Goal: Answer question/provide support: Share knowledge or assist other users

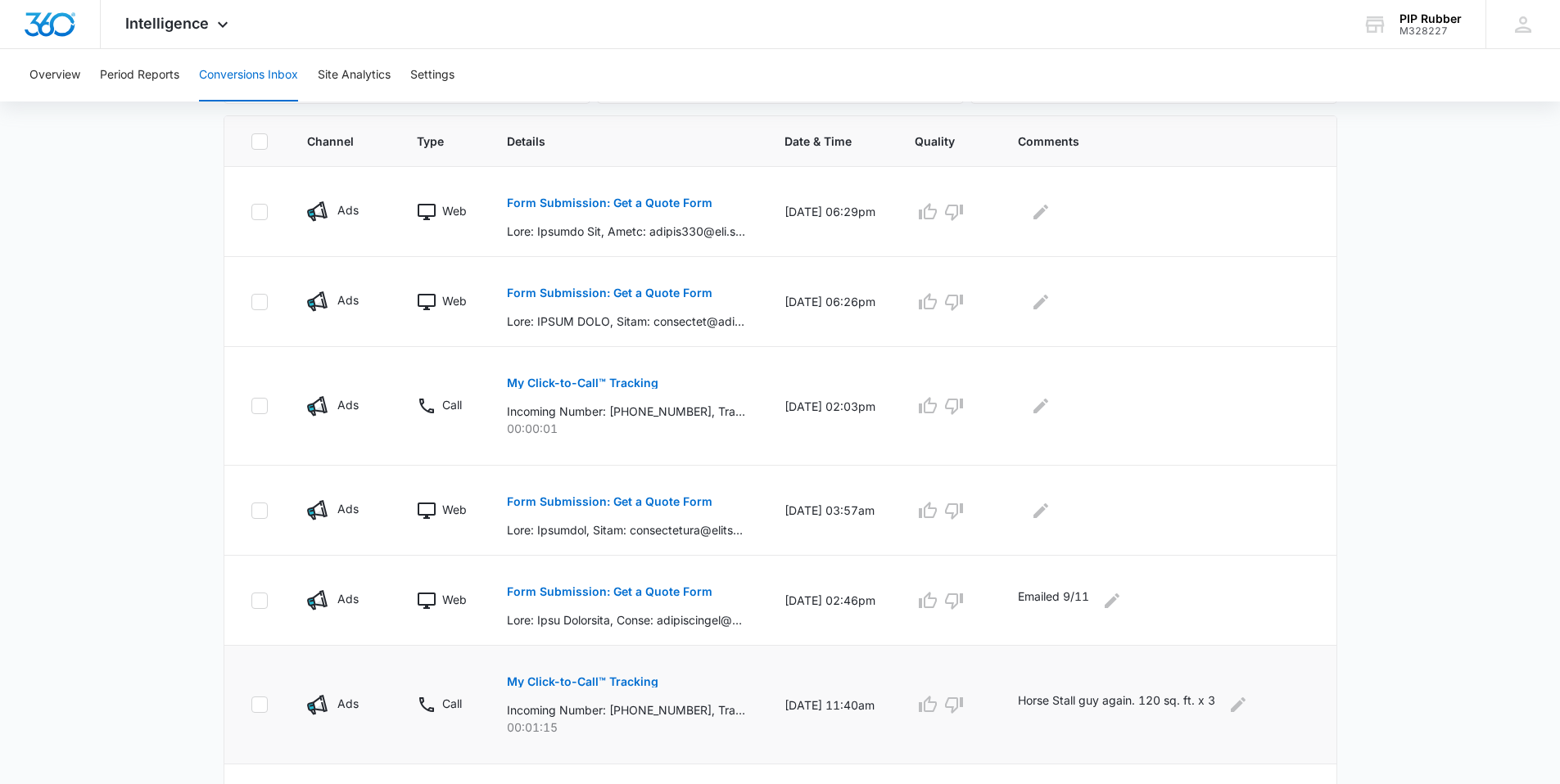
scroll to position [366, 0]
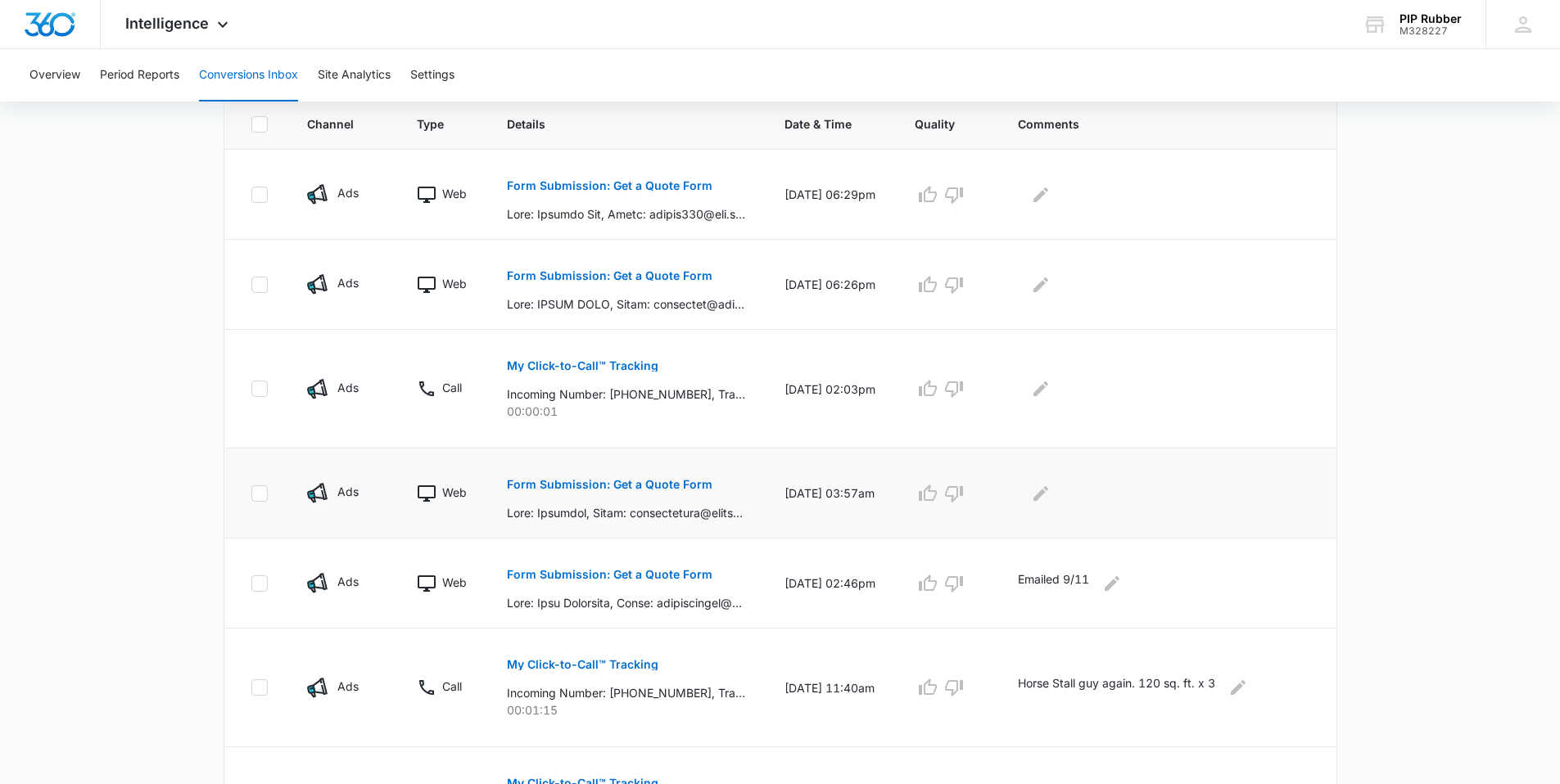
click at [597, 482] on p "Form Submission: Get a Quote Form" at bounding box center [609, 485] width 205 height 11
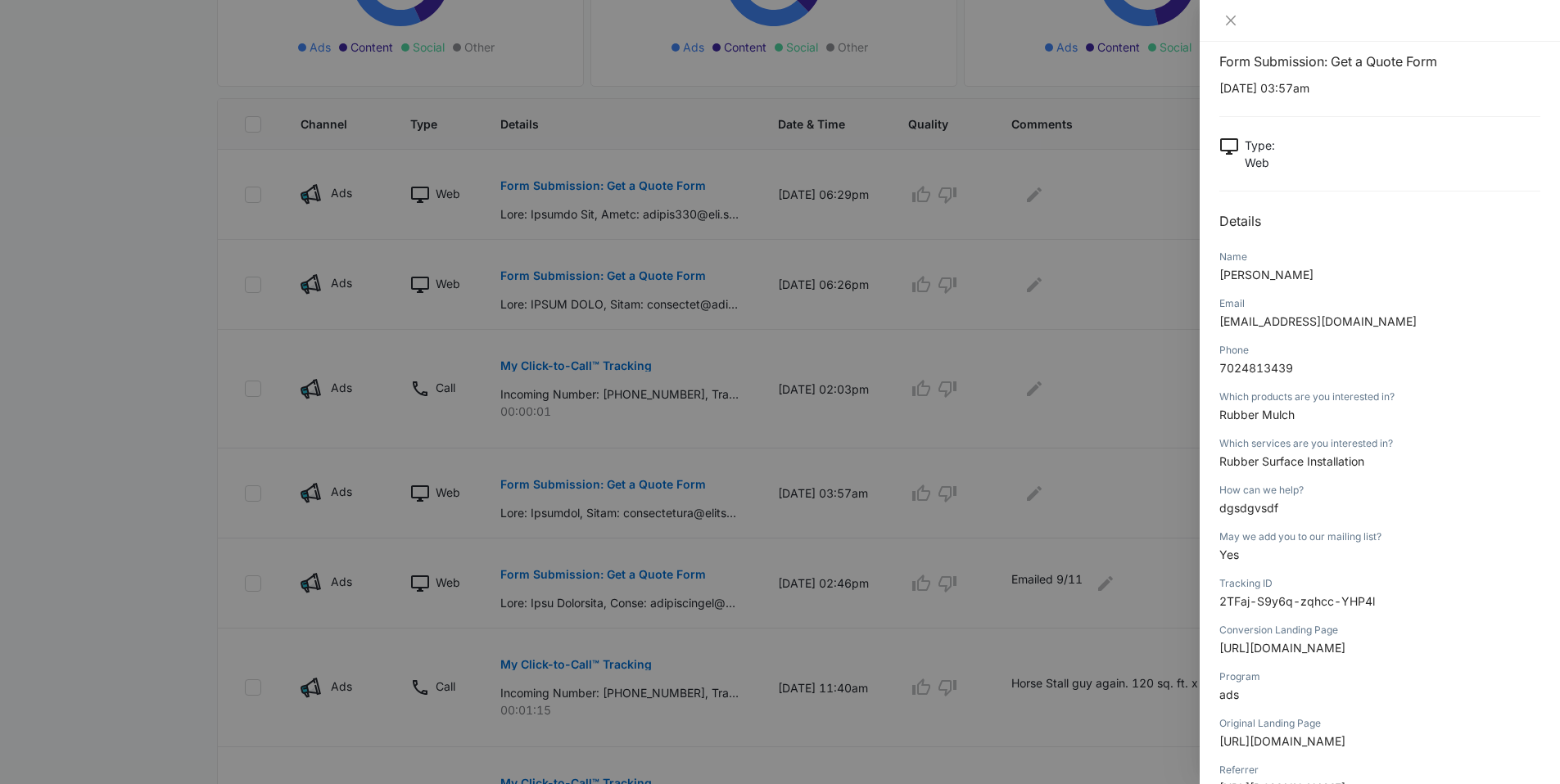
scroll to position [0, 0]
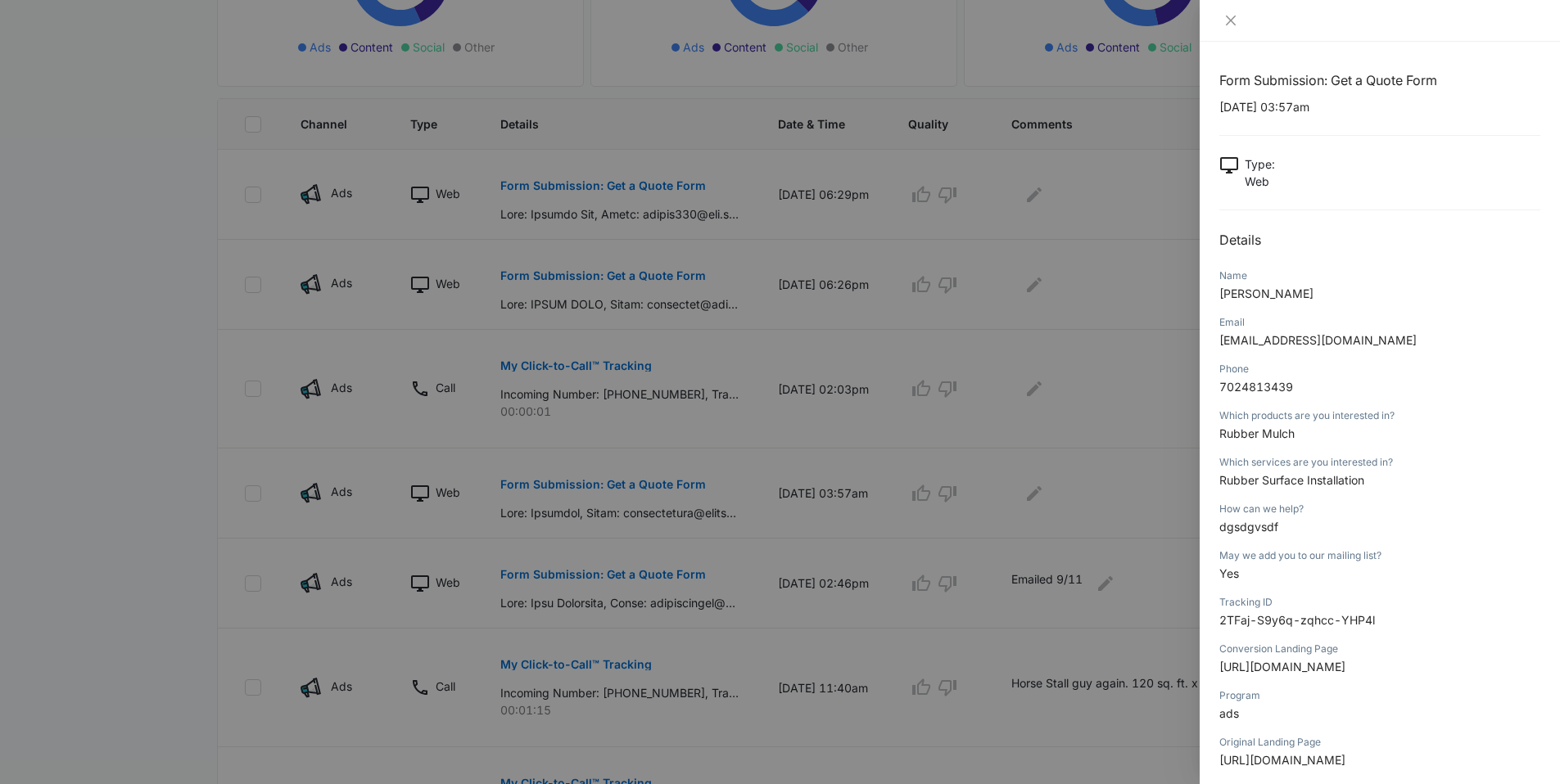
click at [1072, 494] on div at bounding box center [780, 392] width 1560 height 784
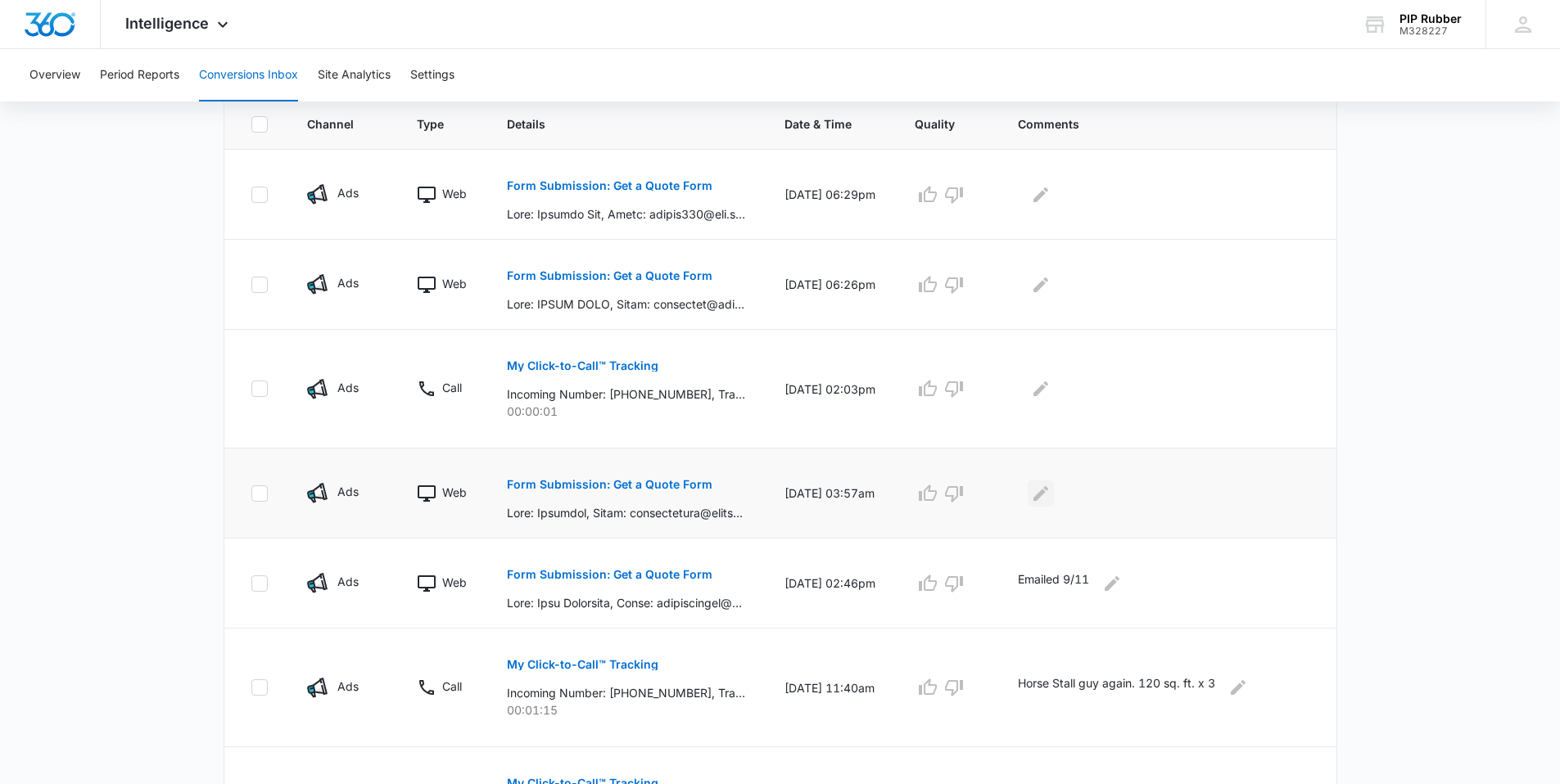
click at [1049, 491] on icon "Edit Comments" at bounding box center [1041, 493] width 20 height 20
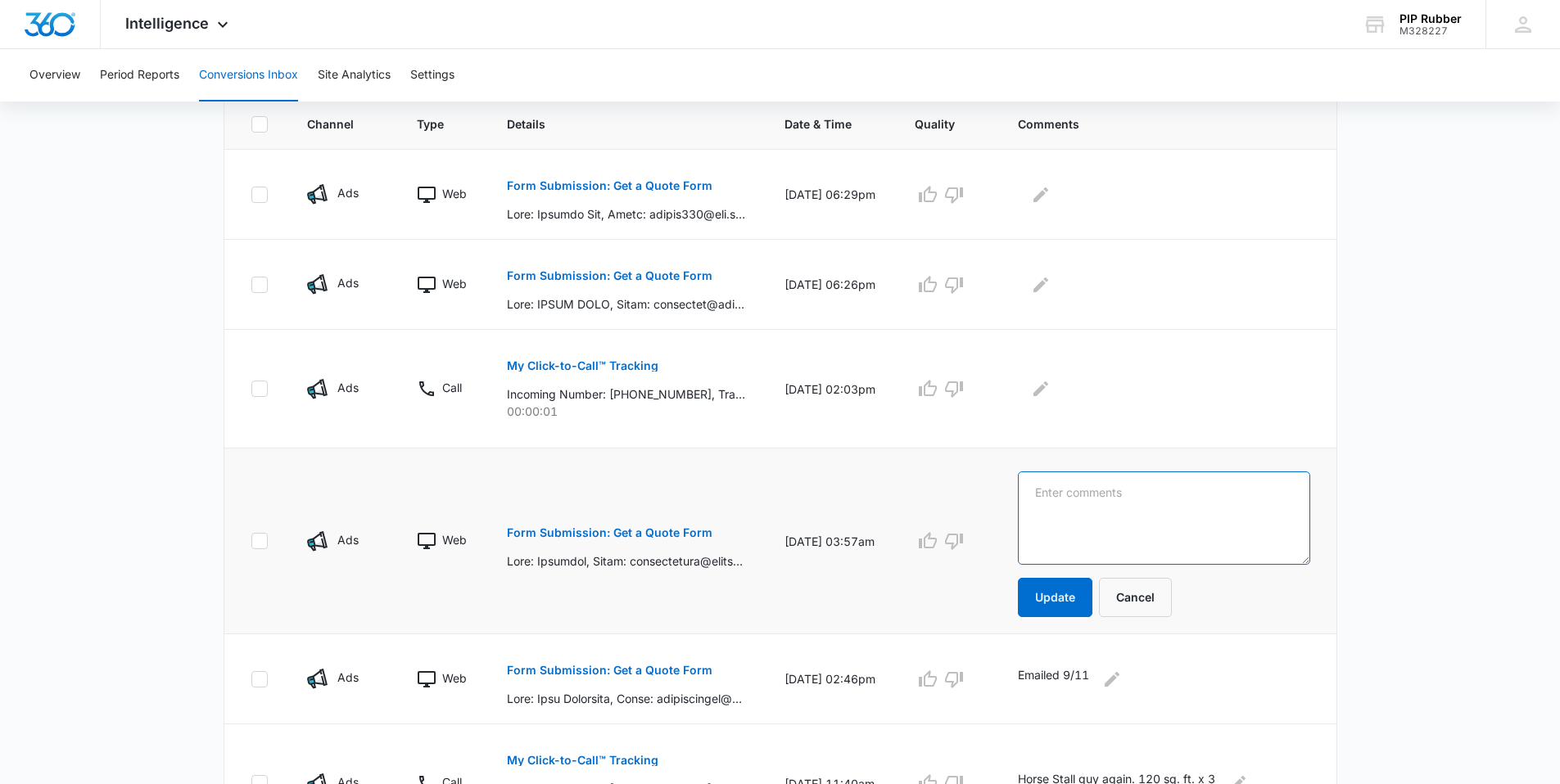
click at [1093, 506] on textarea at bounding box center [1165, 518] width 293 height 93
type textarea "DELETE."
click at [1041, 609] on button "Update" at bounding box center [1055, 597] width 74 height 39
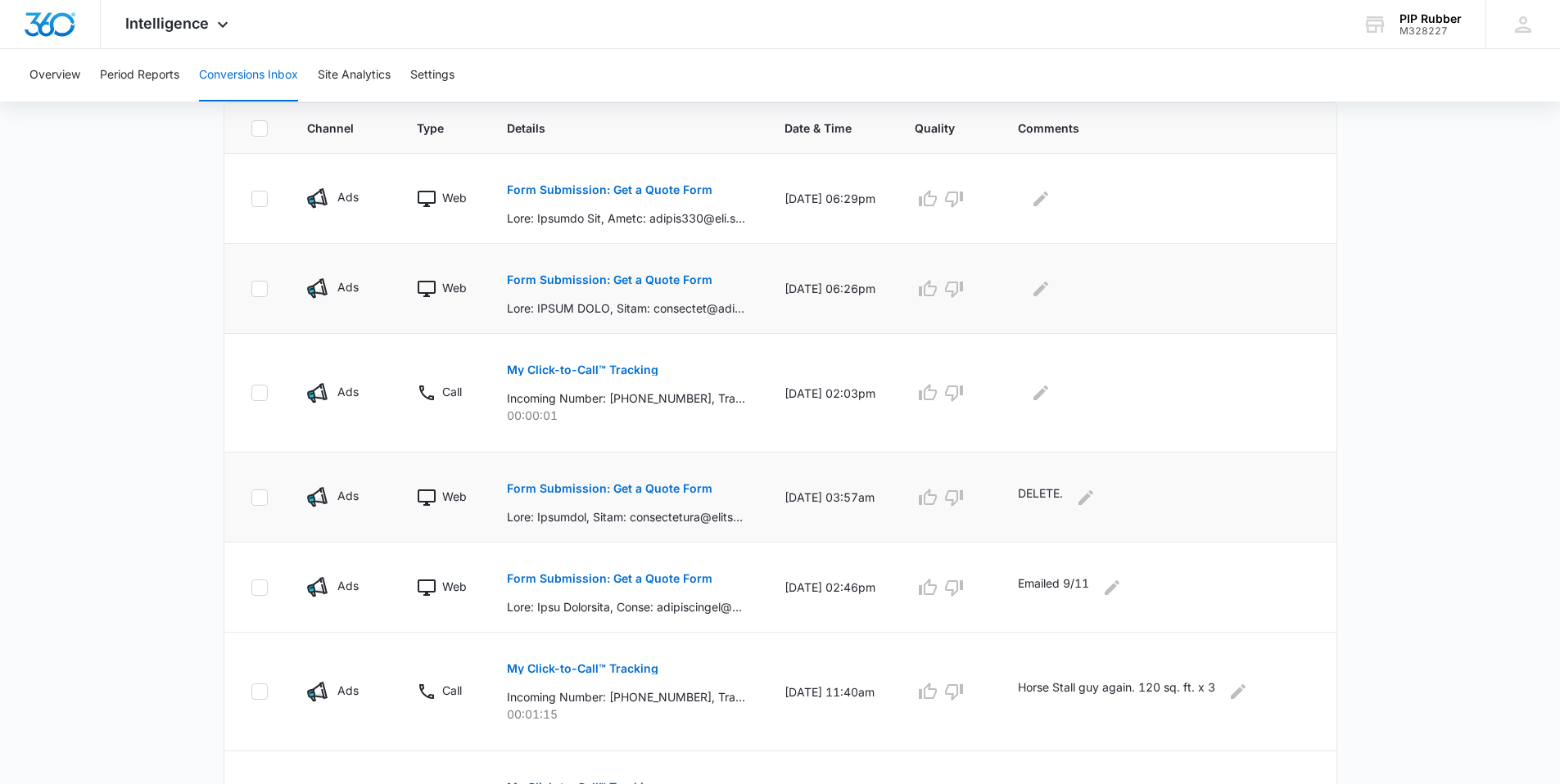
scroll to position [293, 0]
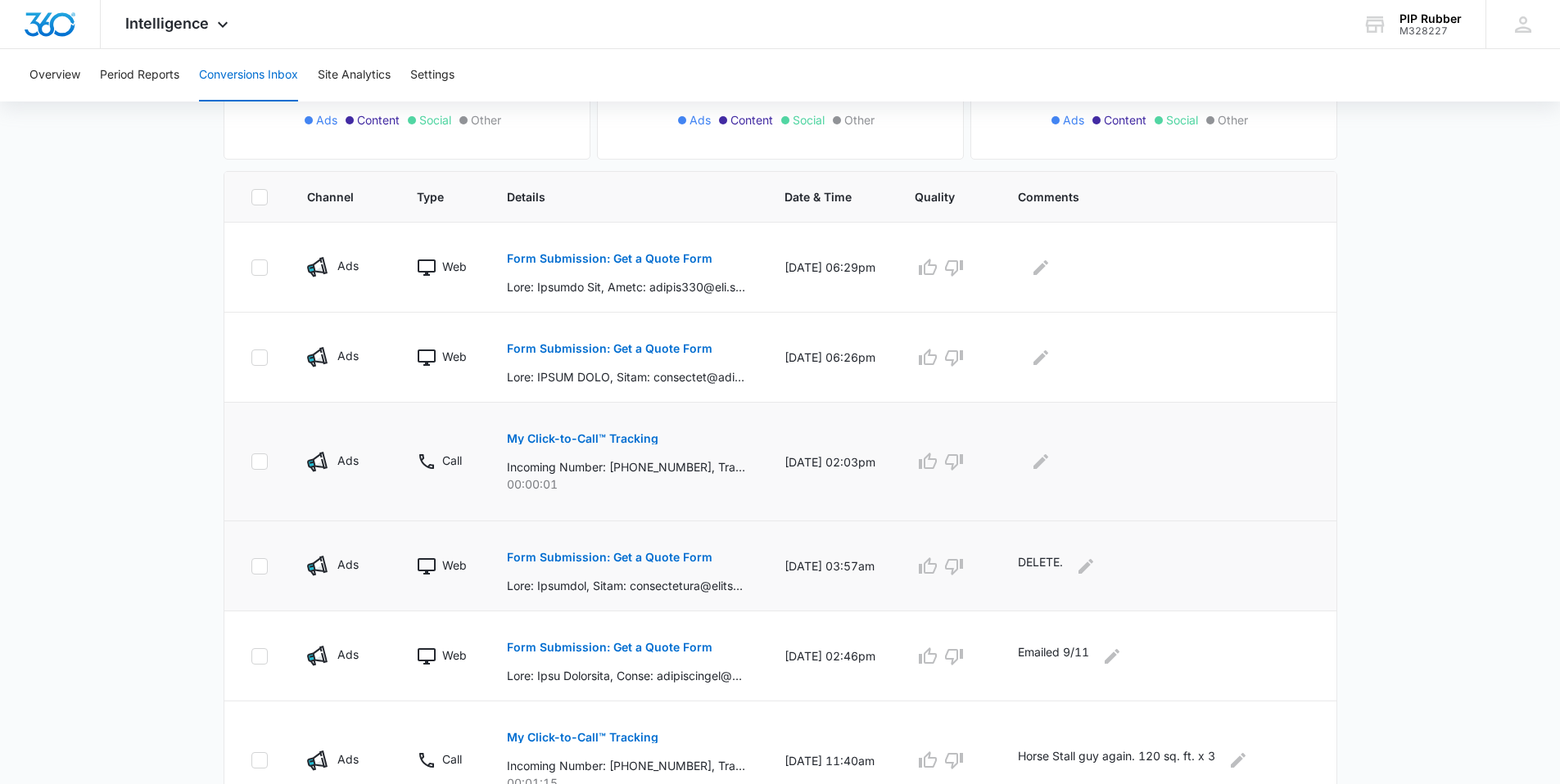
click at [577, 434] on p "My Click-to-Call™ Tracking" at bounding box center [582, 439] width 151 height 11
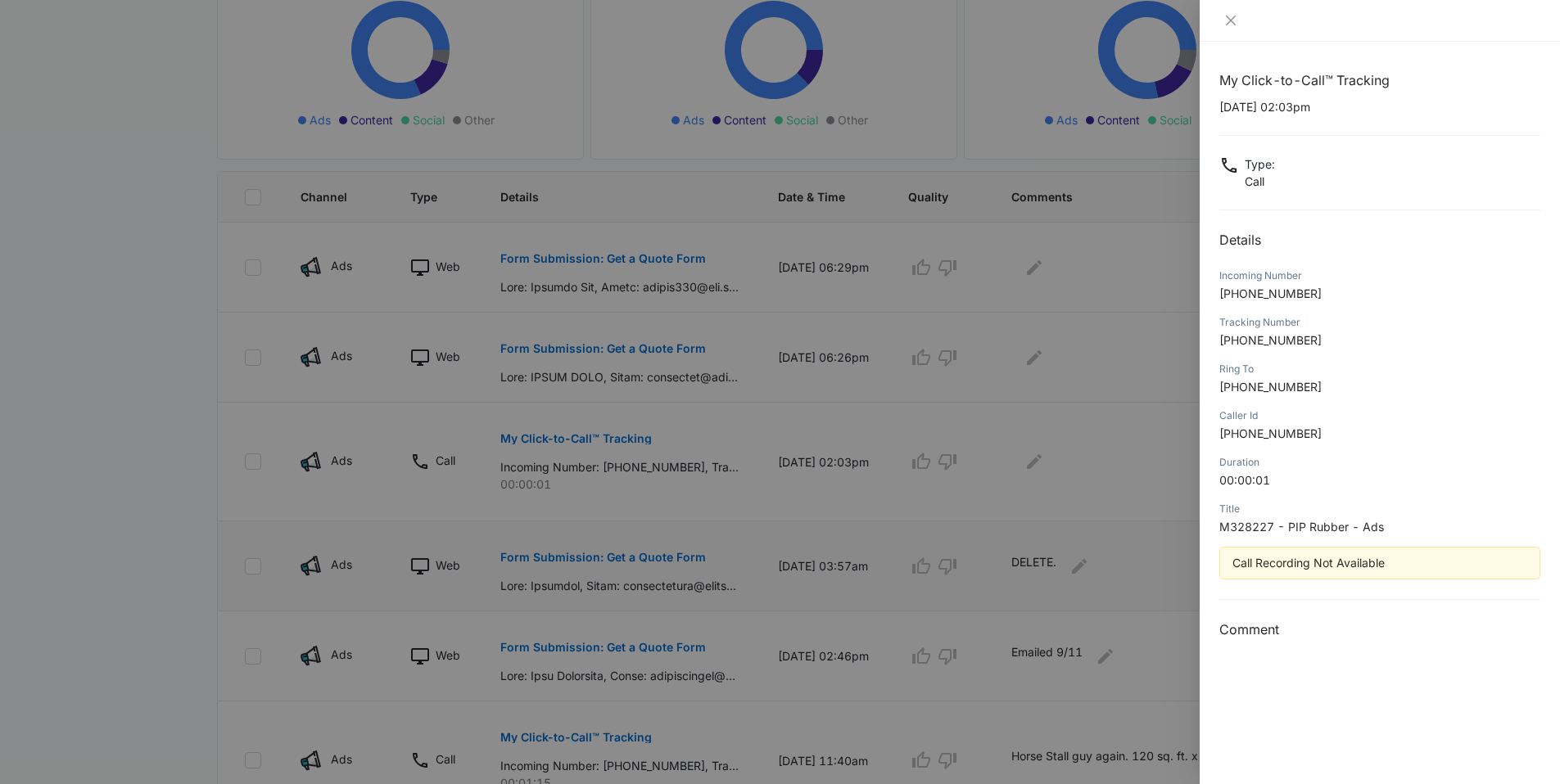
click at [622, 505] on div at bounding box center [780, 392] width 1560 height 784
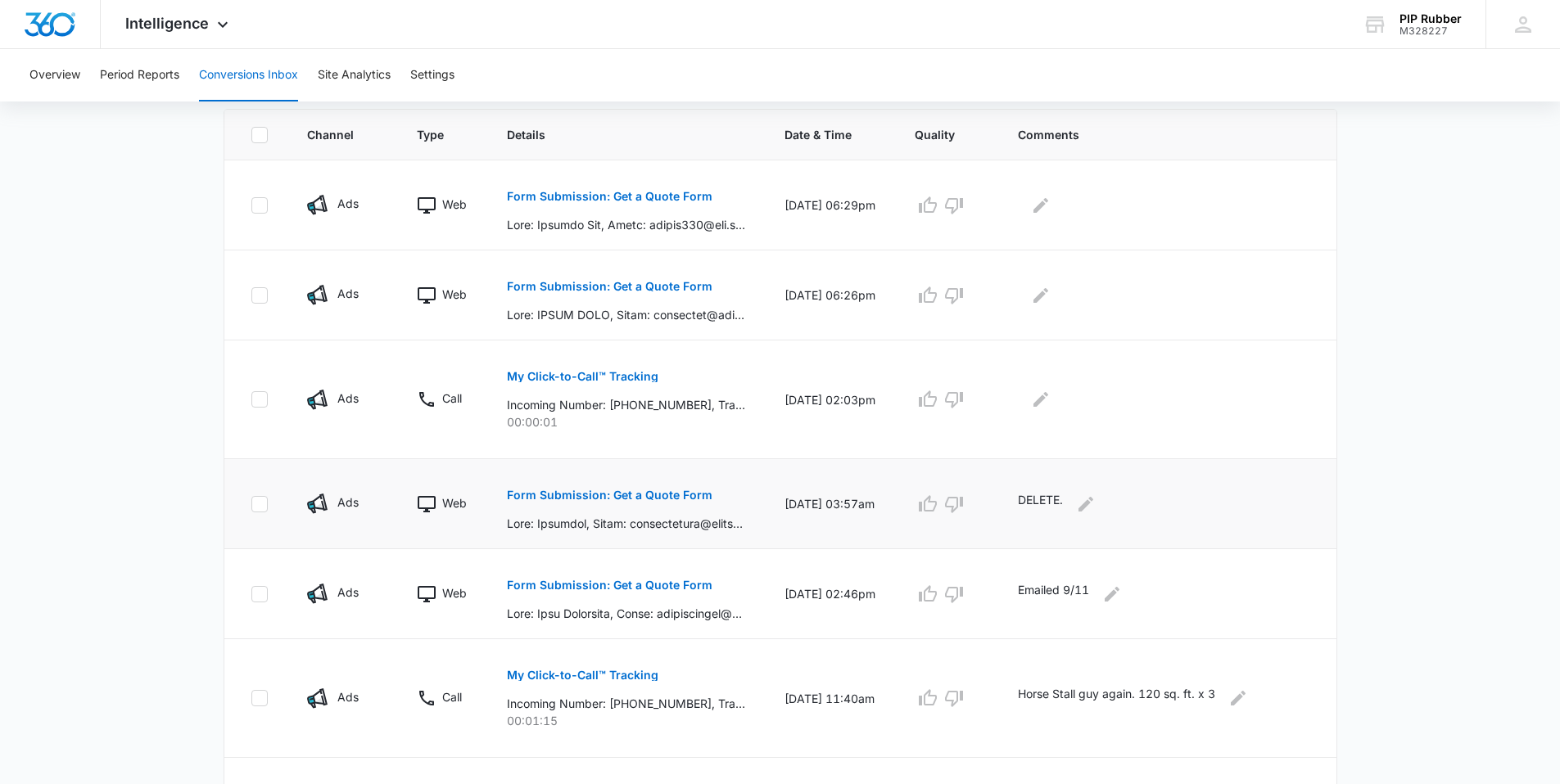
scroll to position [331, 0]
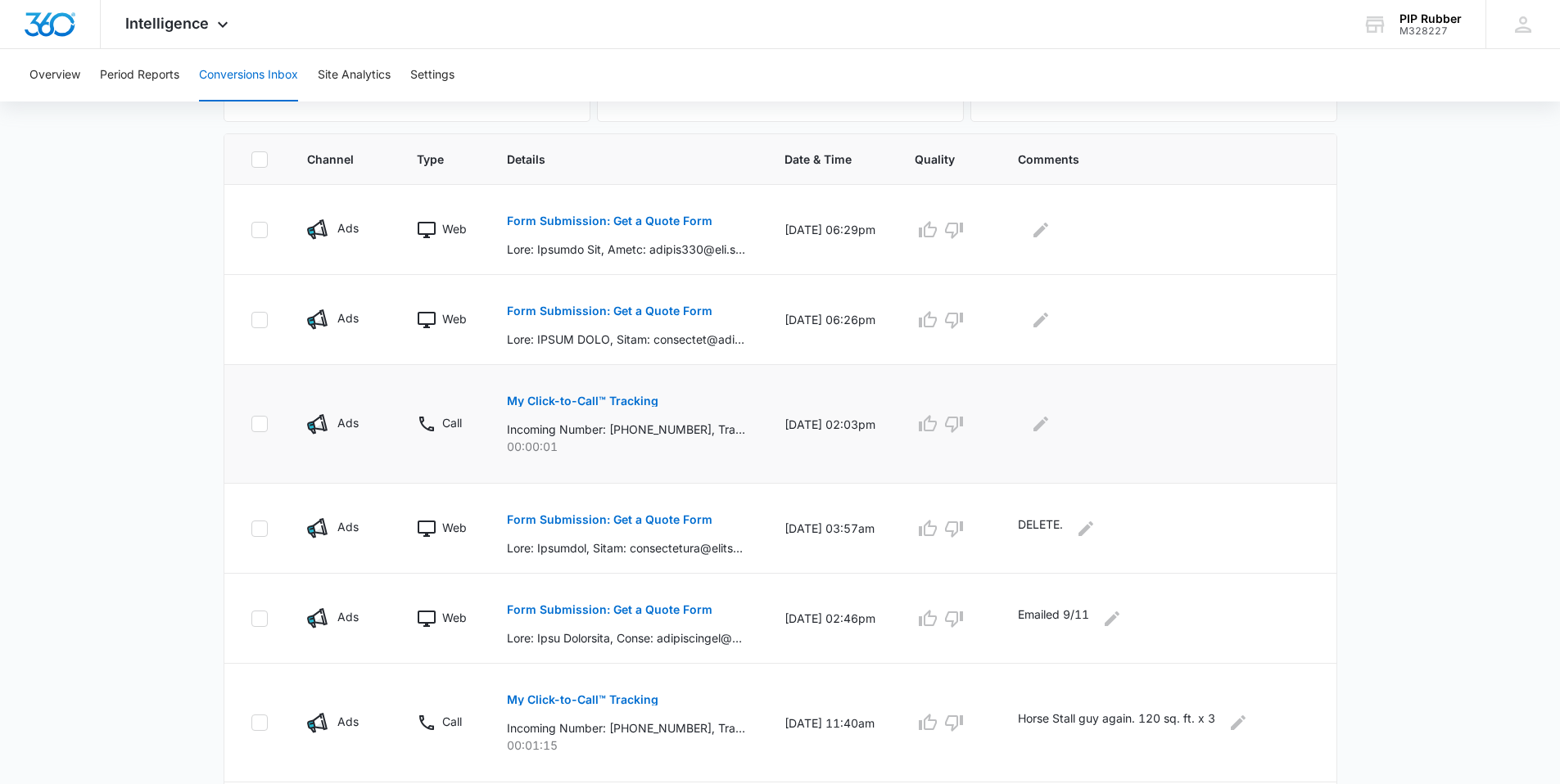
click at [672, 456] on td "My Click-to-Call™ Tracking Incoming Number: [PHONE_NUMBER], Tracking Number: [P…" at bounding box center [626, 424] width 278 height 119
click at [613, 402] on p "My Click-to-Call™ Tracking" at bounding box center [582, 401] width 151 height 11
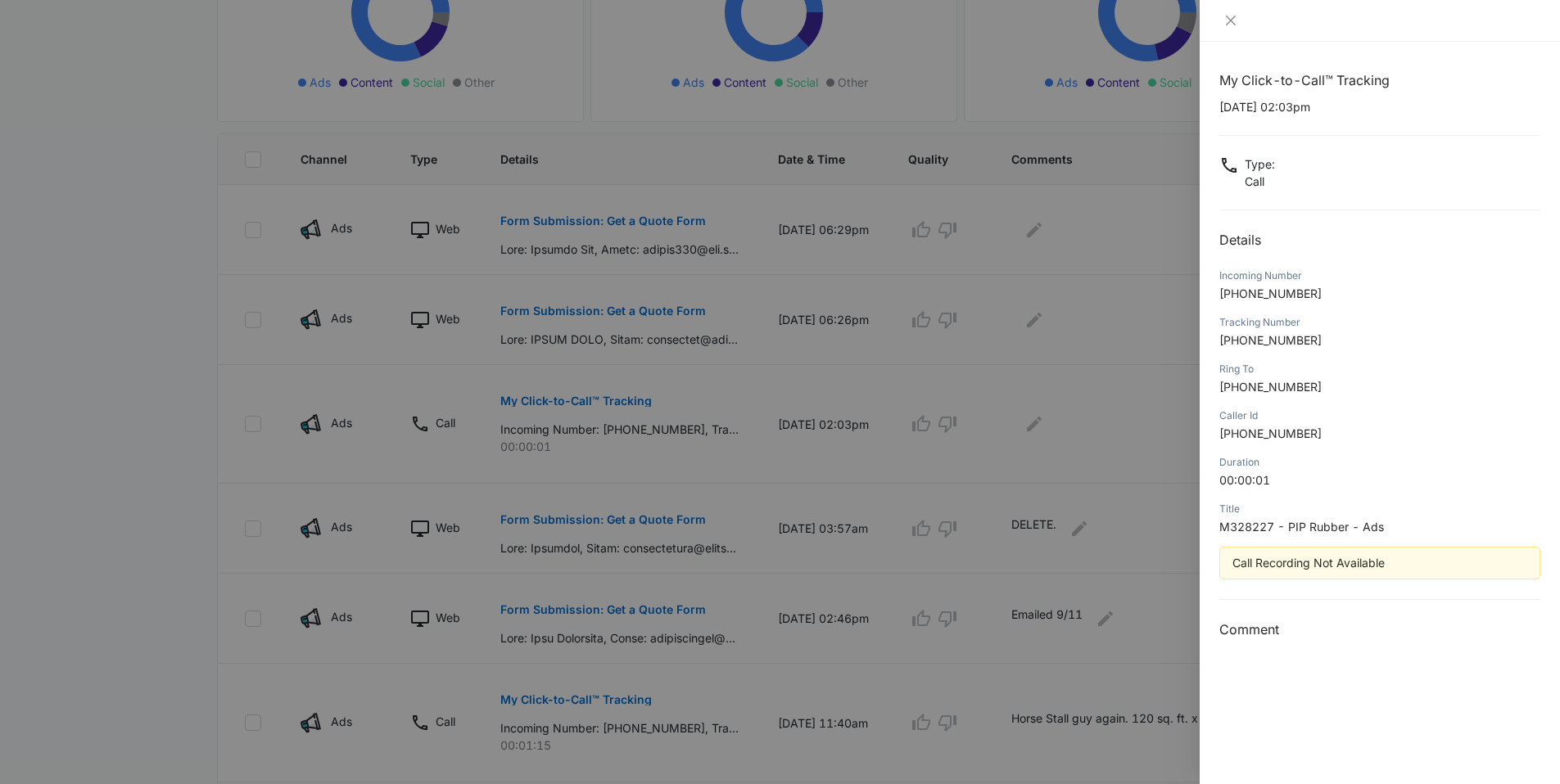
click at [1151, 453] on div at bounding box center [780, 392] width 1560 height 784
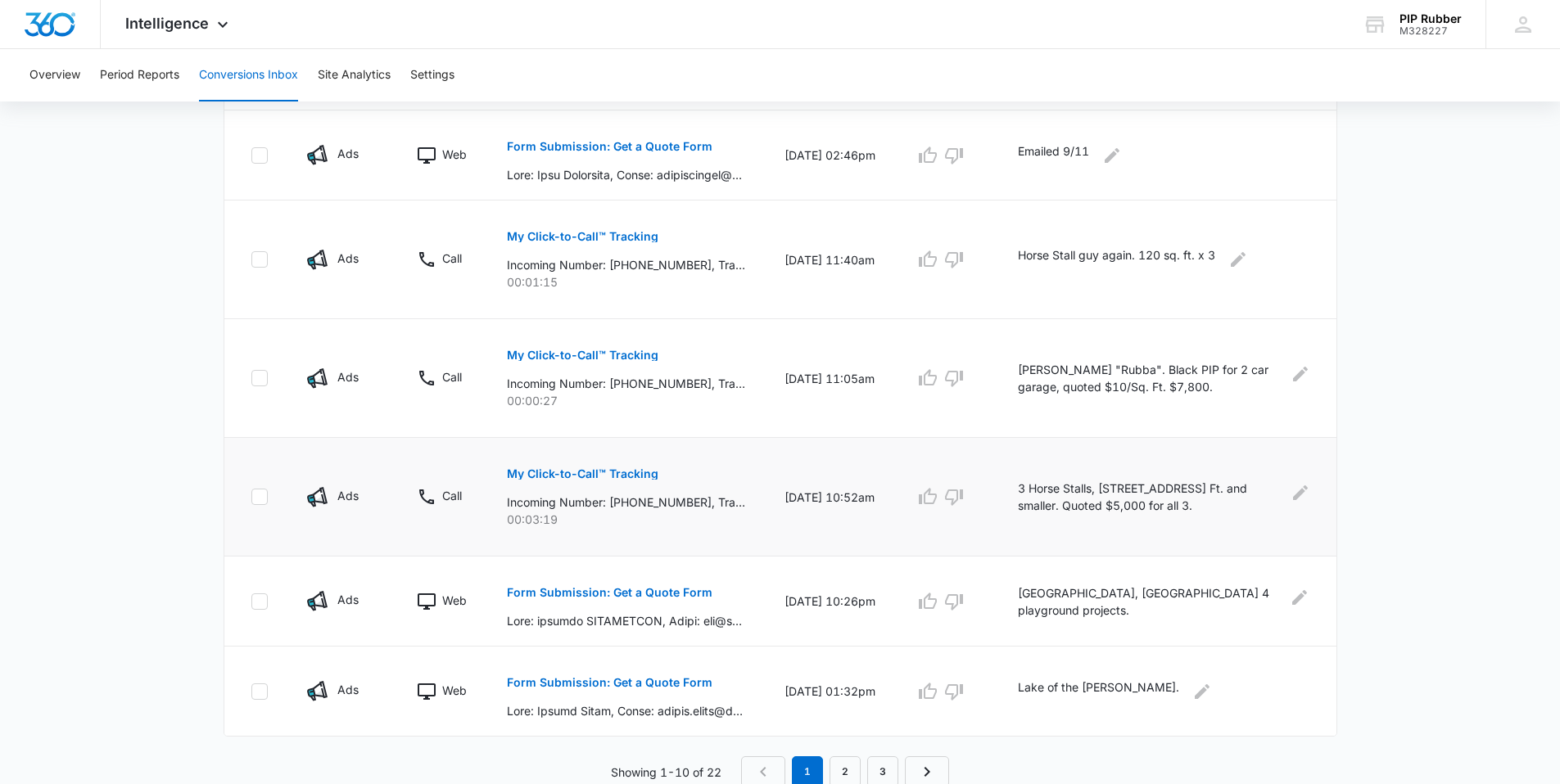
scroll to position [797, 0]
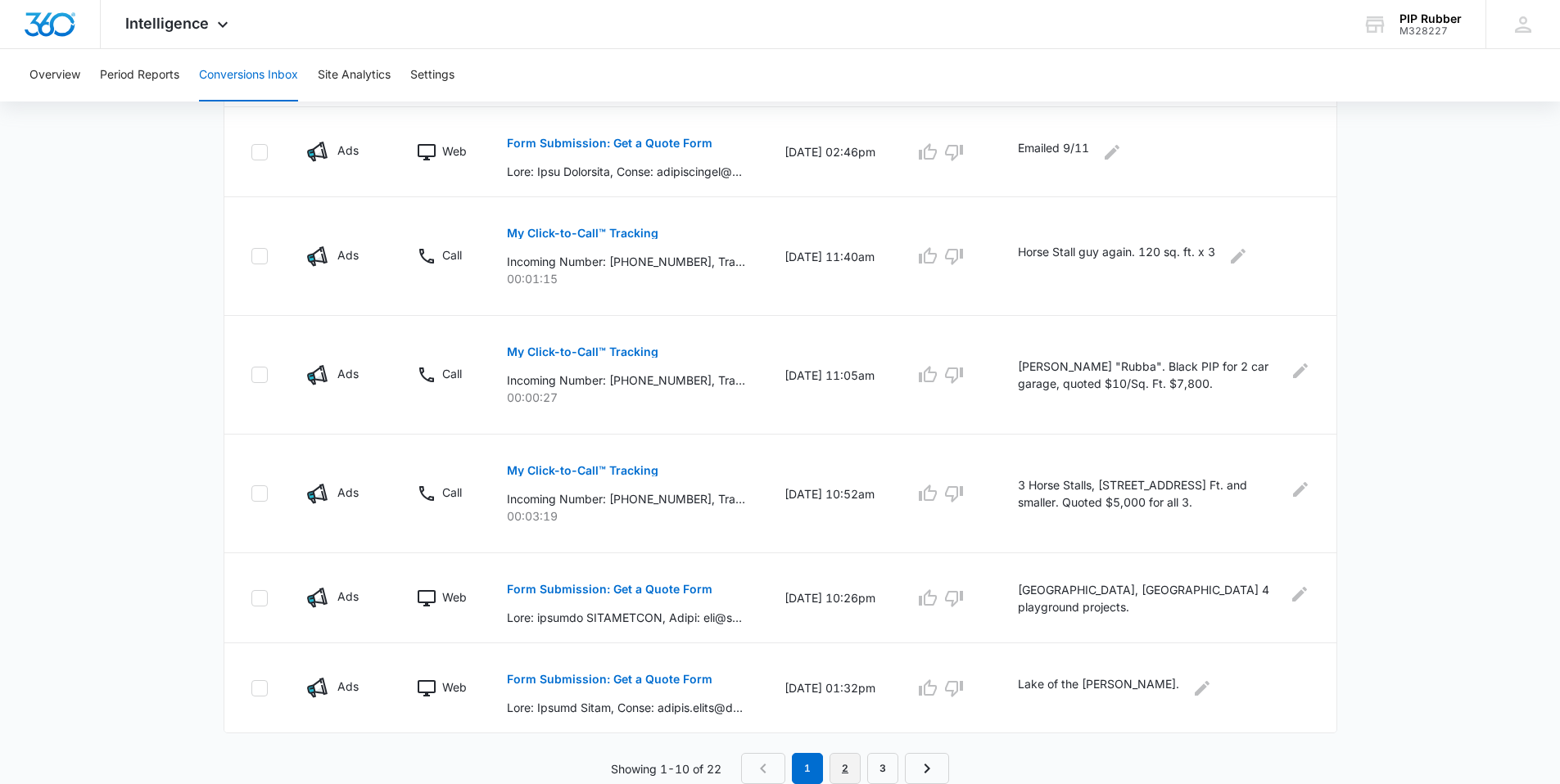
click at [836, 771] on link "2" at bounding box center [845, 769] width 31 height 31
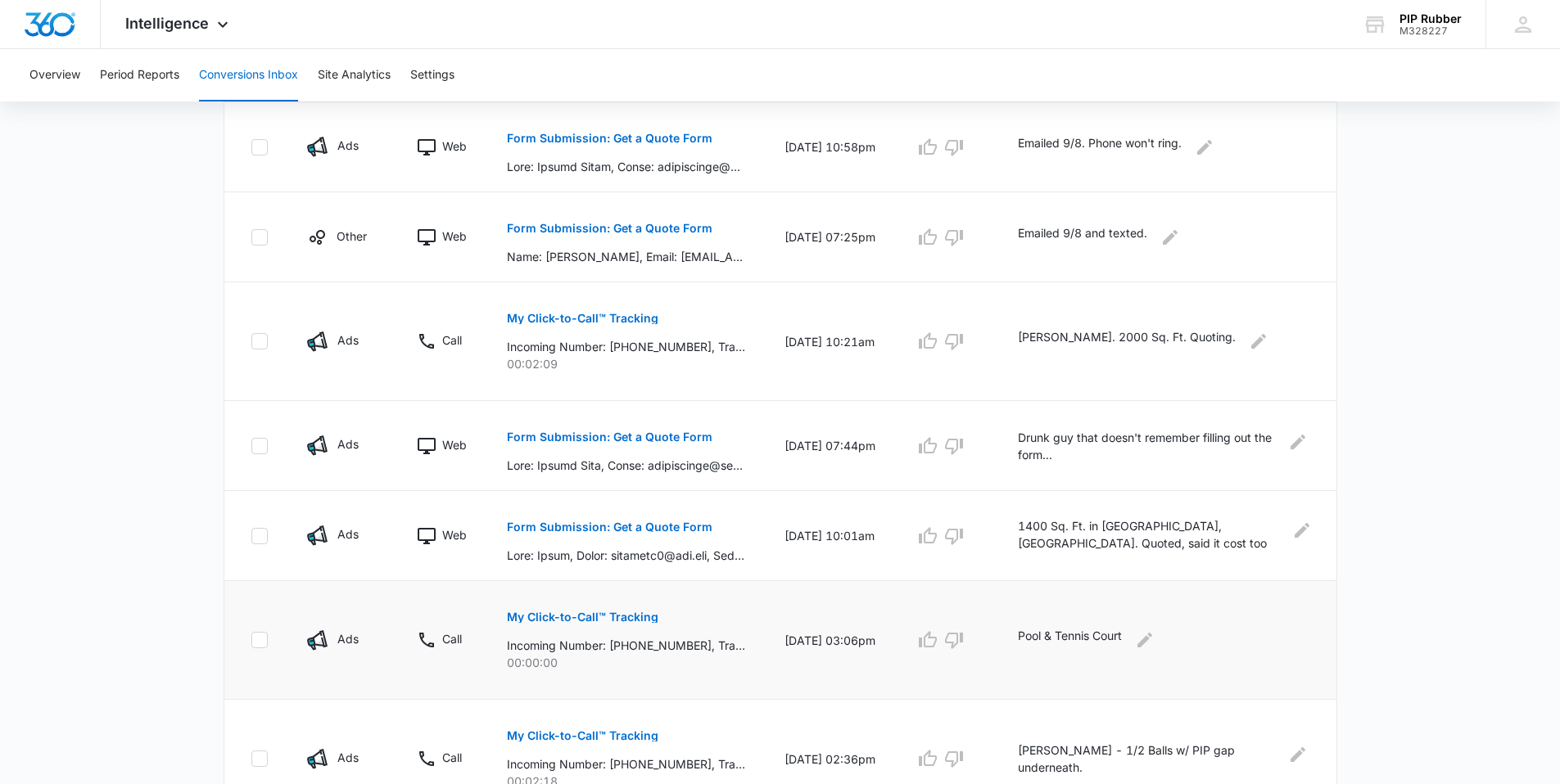
scroll to position [769, 0]
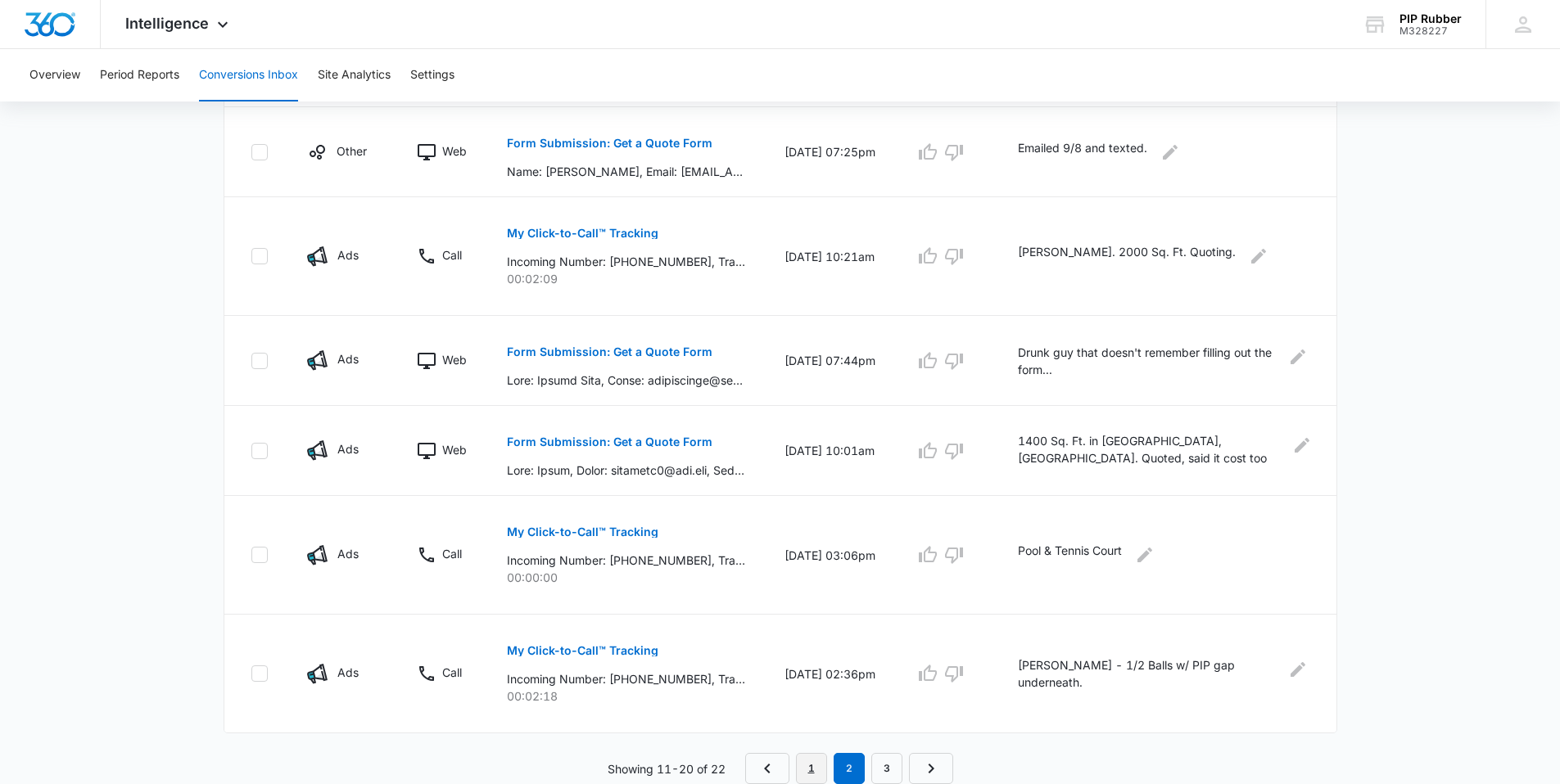
click at [809, 763] on link "1" at bounding box center [811, 769] width 31 height 31
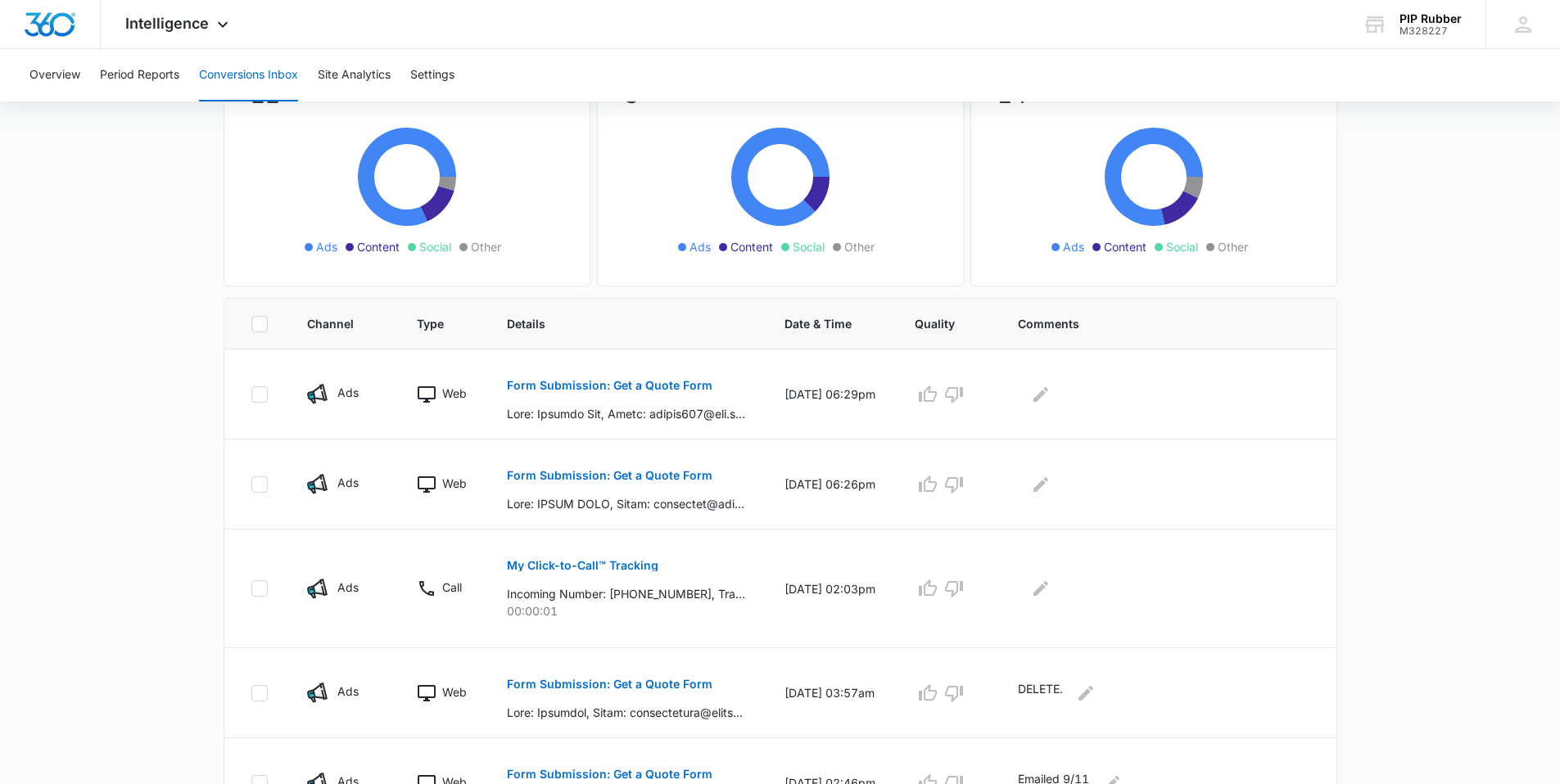
scroll to position [339, 0]
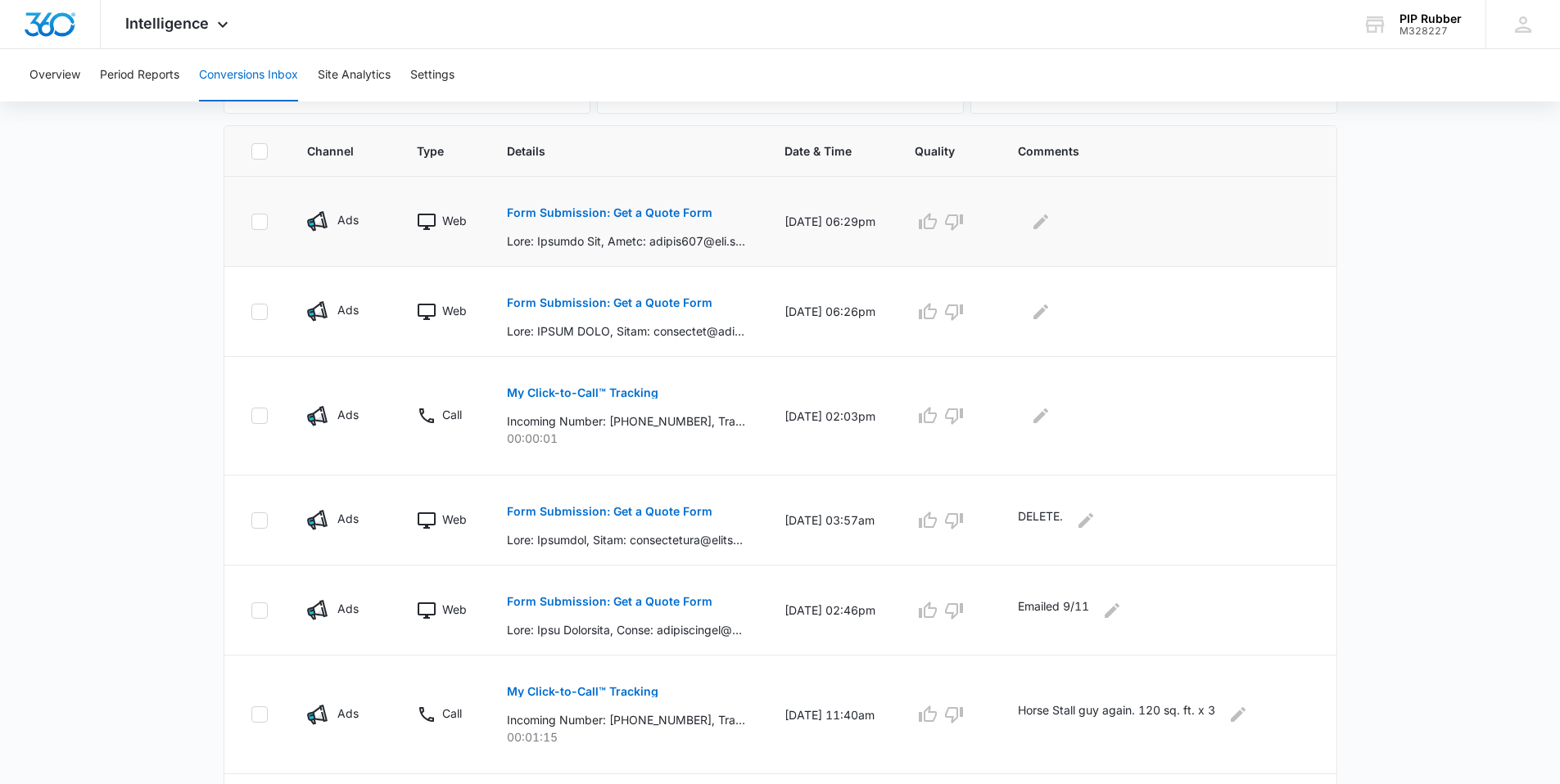
click at [590, 212] on p "Form Submission: Get a Quote Form" at bounding box center [609, 213] width 205 height 11
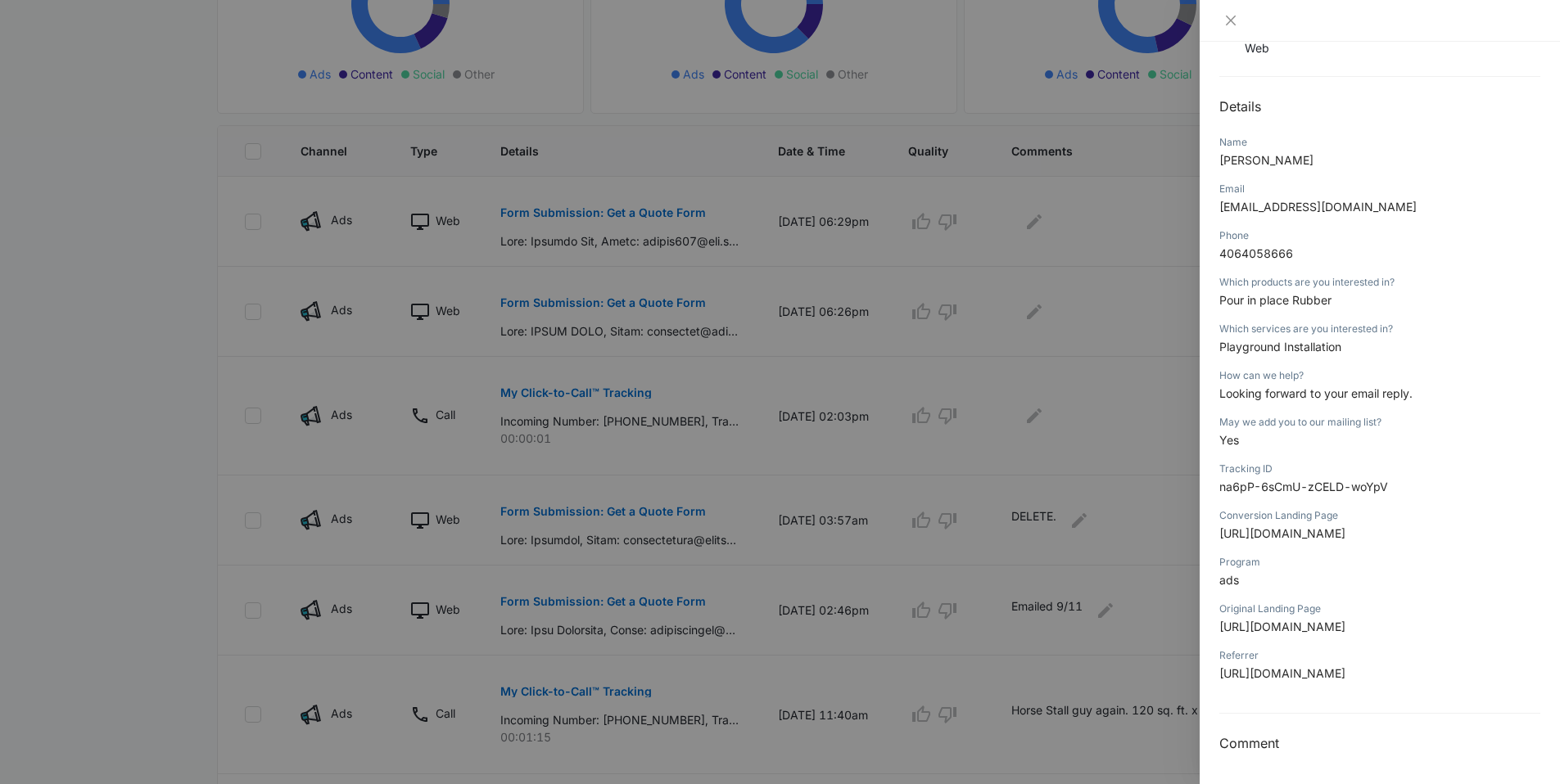
scroll to position [6, 0]
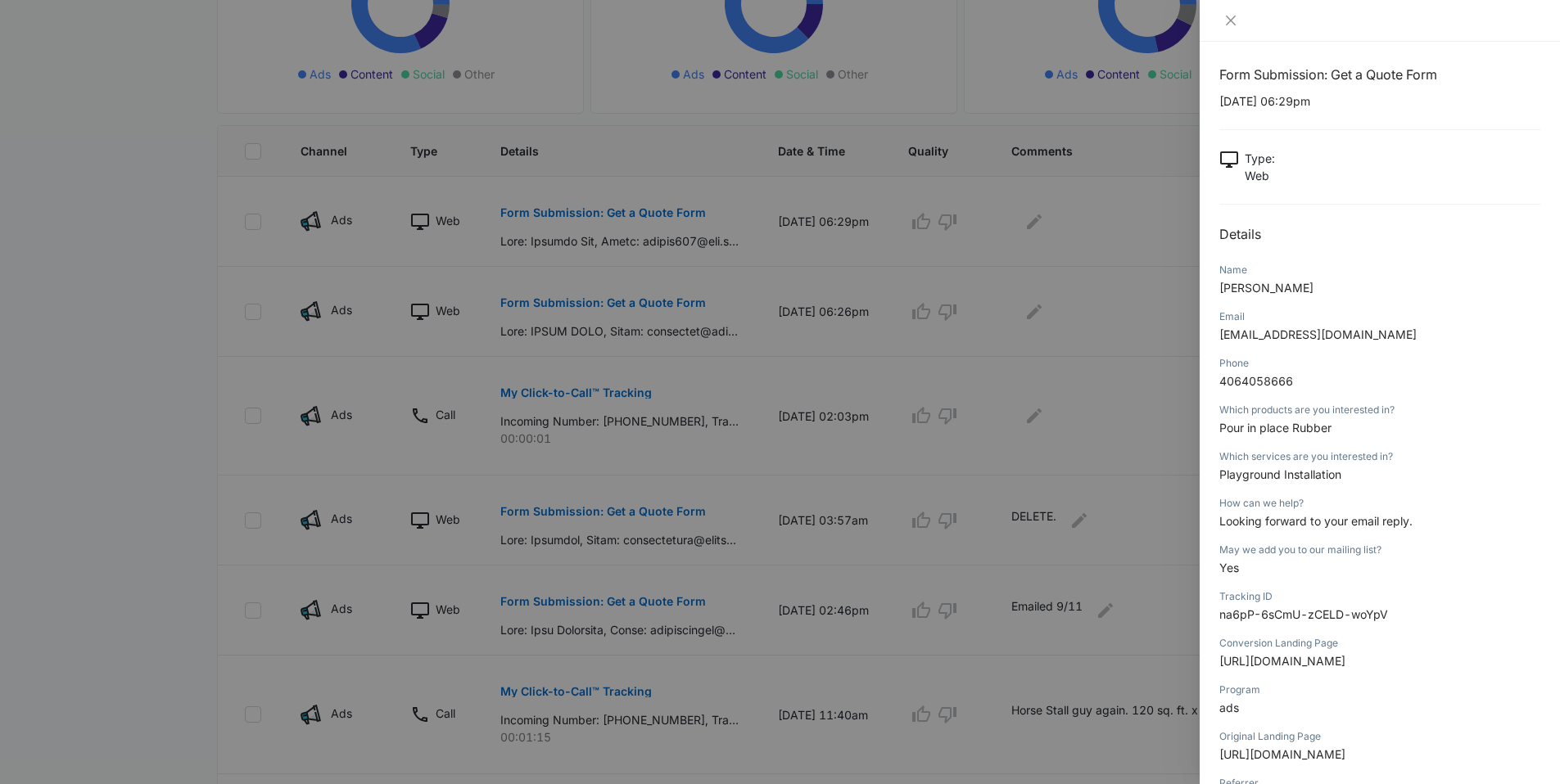
click at [1132, 318] on div at bounding box center [780, 392] width 1560 height 784
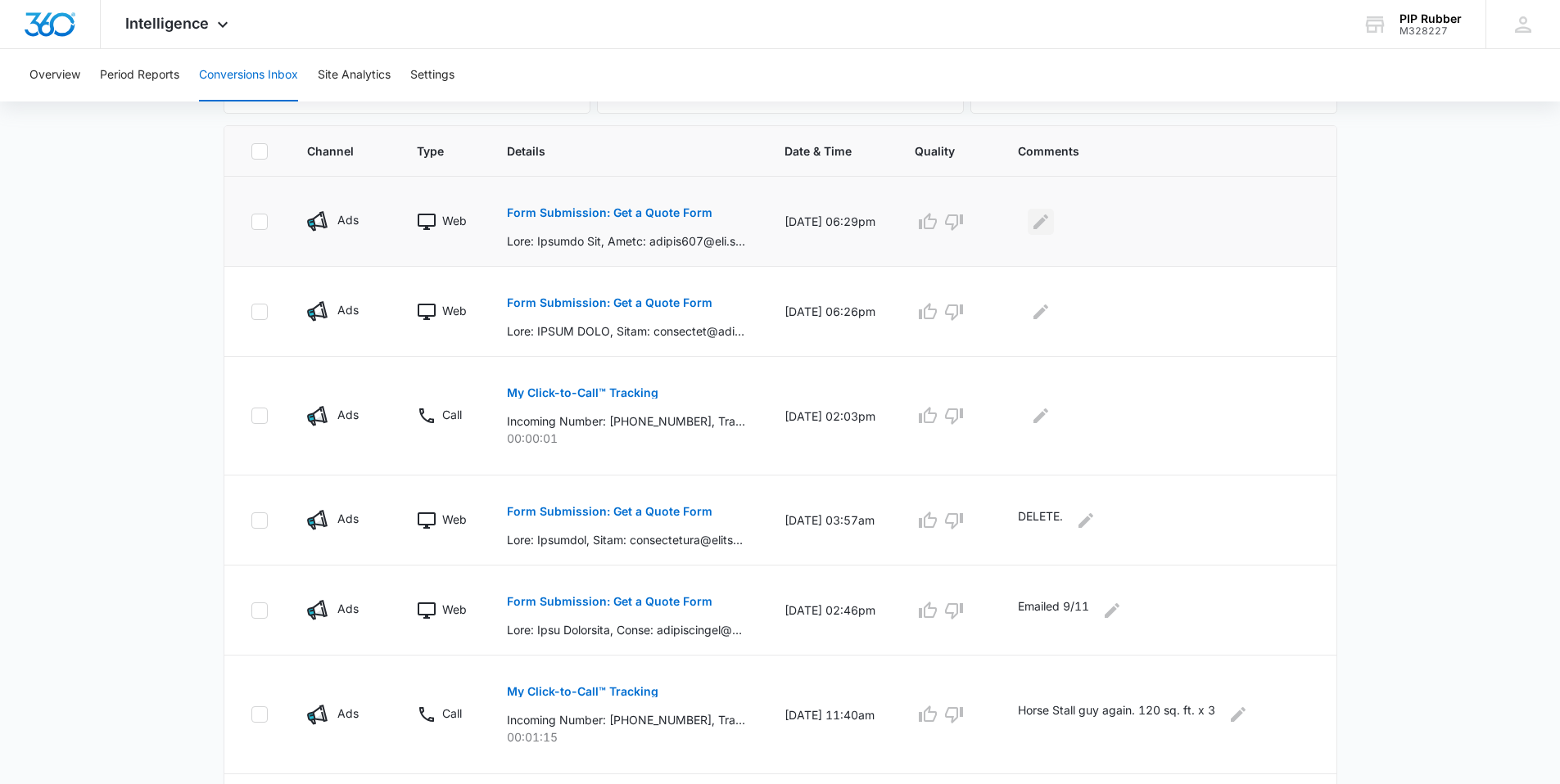
click at [1050, 228] on icon "Edit Comments" at bounding box center [1041, 221] width 20 height 20
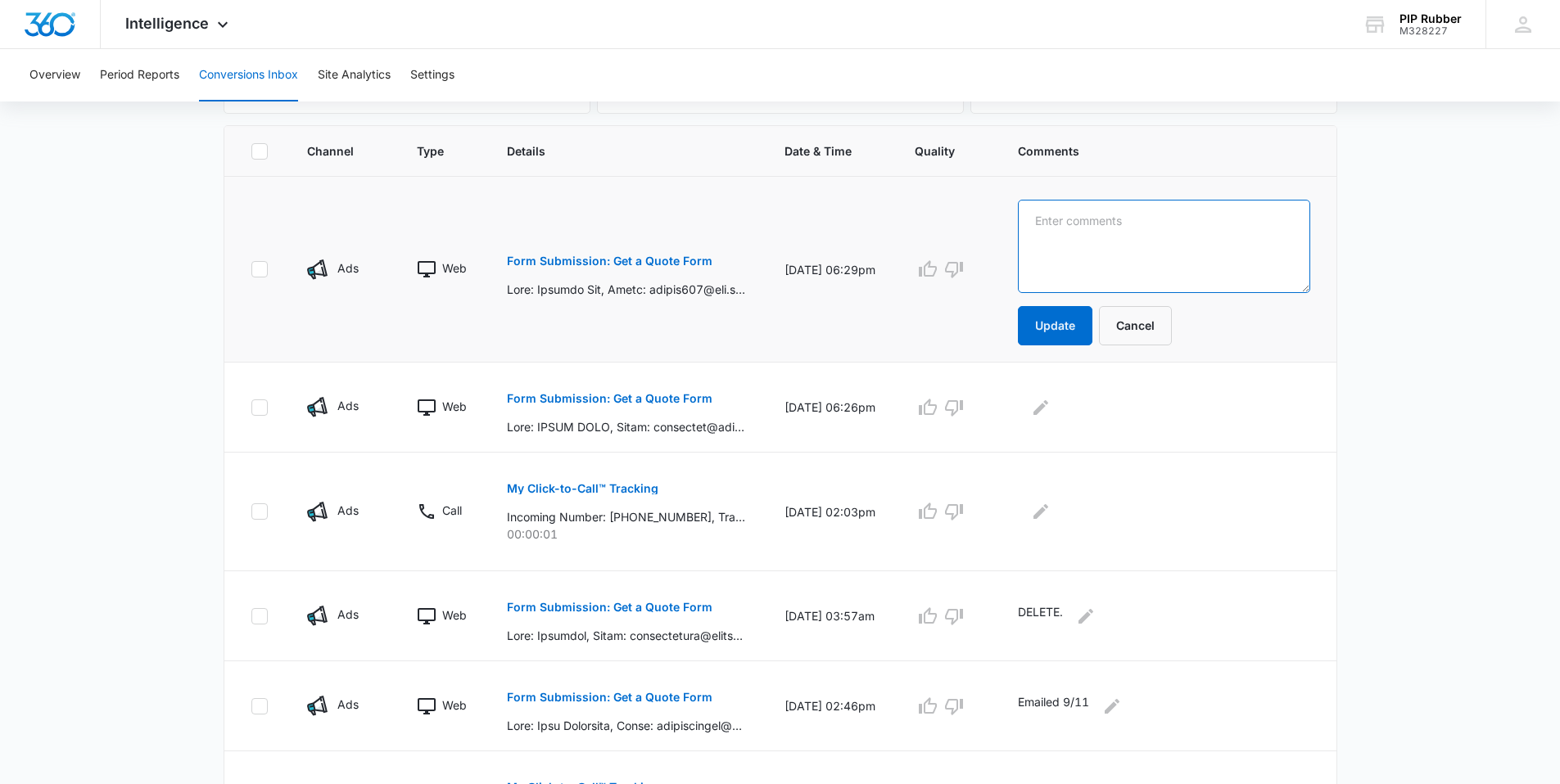
click at [1101, 251] on textarea at bounding box center [1165, 246] width 293 height 93
type textarea "Texted 9/15 9:30 AM."
click at [1044, 335] on button "Update" at bounding box center [1055, 325] width 74 height 39
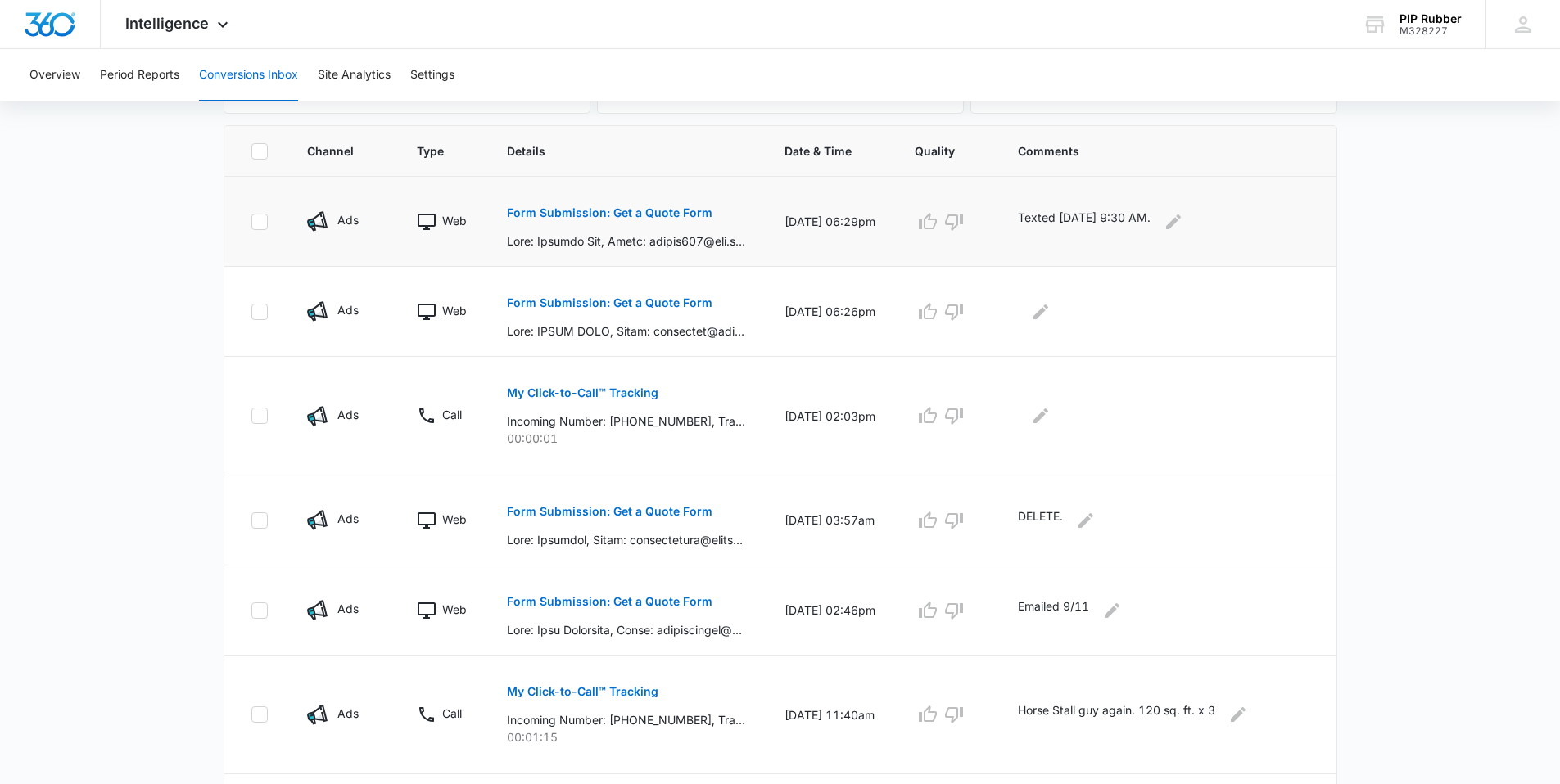
click at [643, 212] on p "Form Submission: Get a Quote Form" at bounding box center [609, 213] width 205 height 11
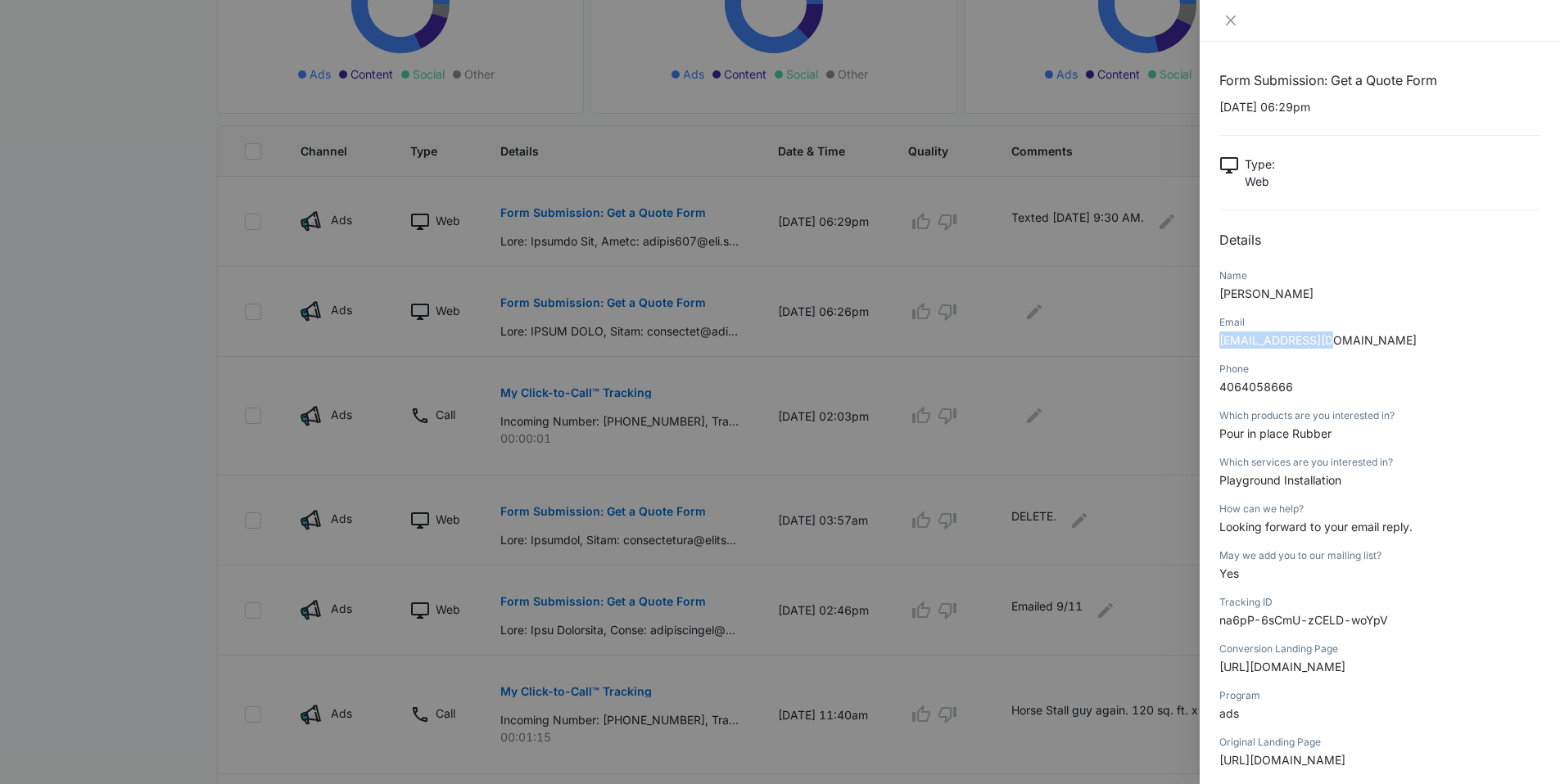
drag, startPoint x: 1328, startPoint y: 339, endPoint x: 1231, endPoint y: 347, distance: 97.3
click at [1221, 346] on p "lynkel722@aol.com" at bounding box center [1380, 340] width 321 height 17
copy span "lynkel722@aol.com"
click at [1054, 277] on div at bounding box center [780, 392] width 1560 height 784
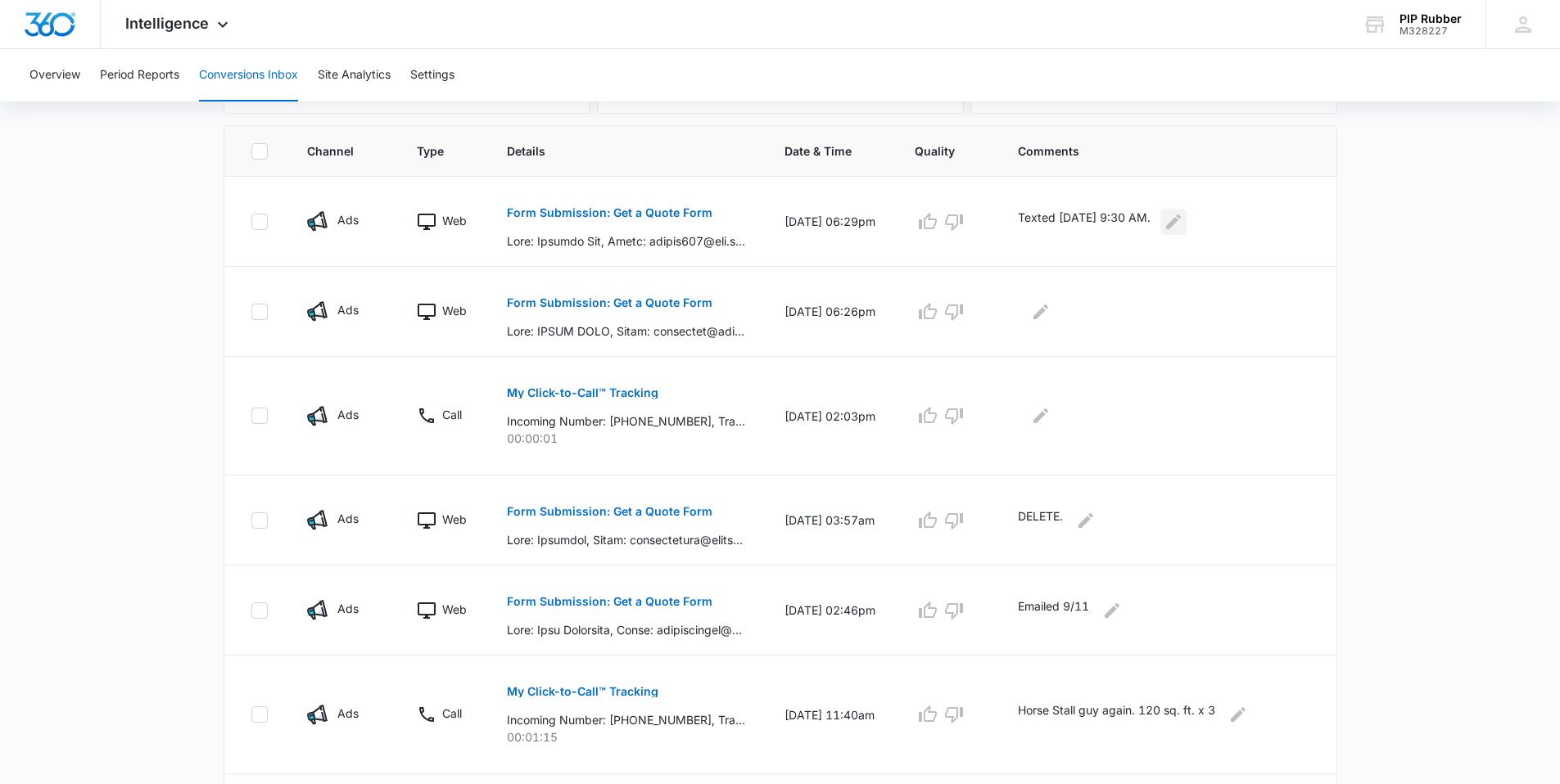
click at [1179, 223] on icon "Edit Comments" at bounding box center [1173, 221] width 20 height 20
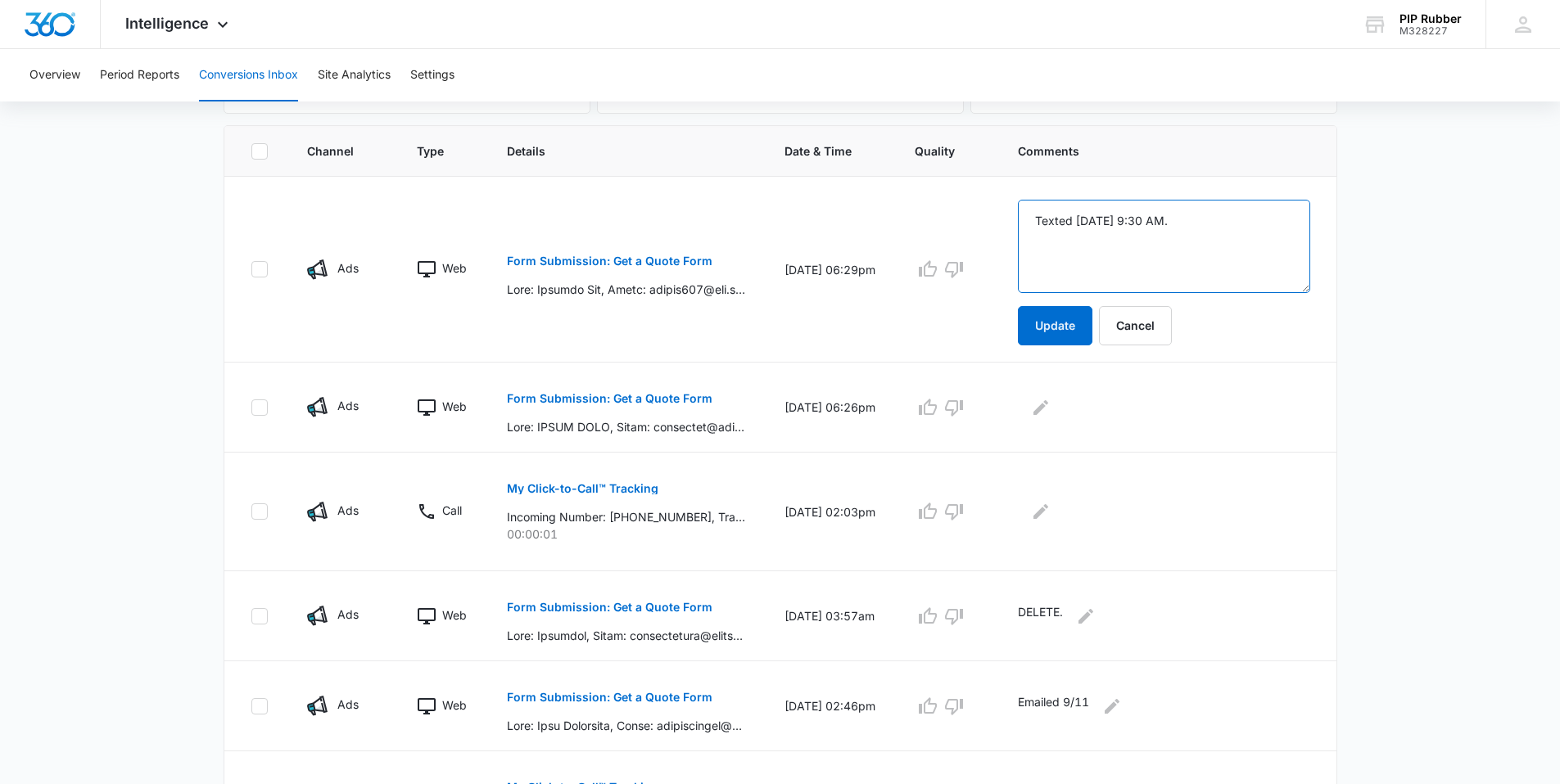
drag, startPoint x: 1086, startPoint y: 221, endPoint x: 1107, endPoint y: 234, distance: 24.7
click at [1087, 221] on textarea "Texted 9/15 9:30 AM." at bounding box center [1165, 246] width 293 height 93
type textarea "Texted/Emailed 9/15 9:30 AM."
click at [1053, 337] on button "Update" at bounding box center [1055, 325] width 74 height 39
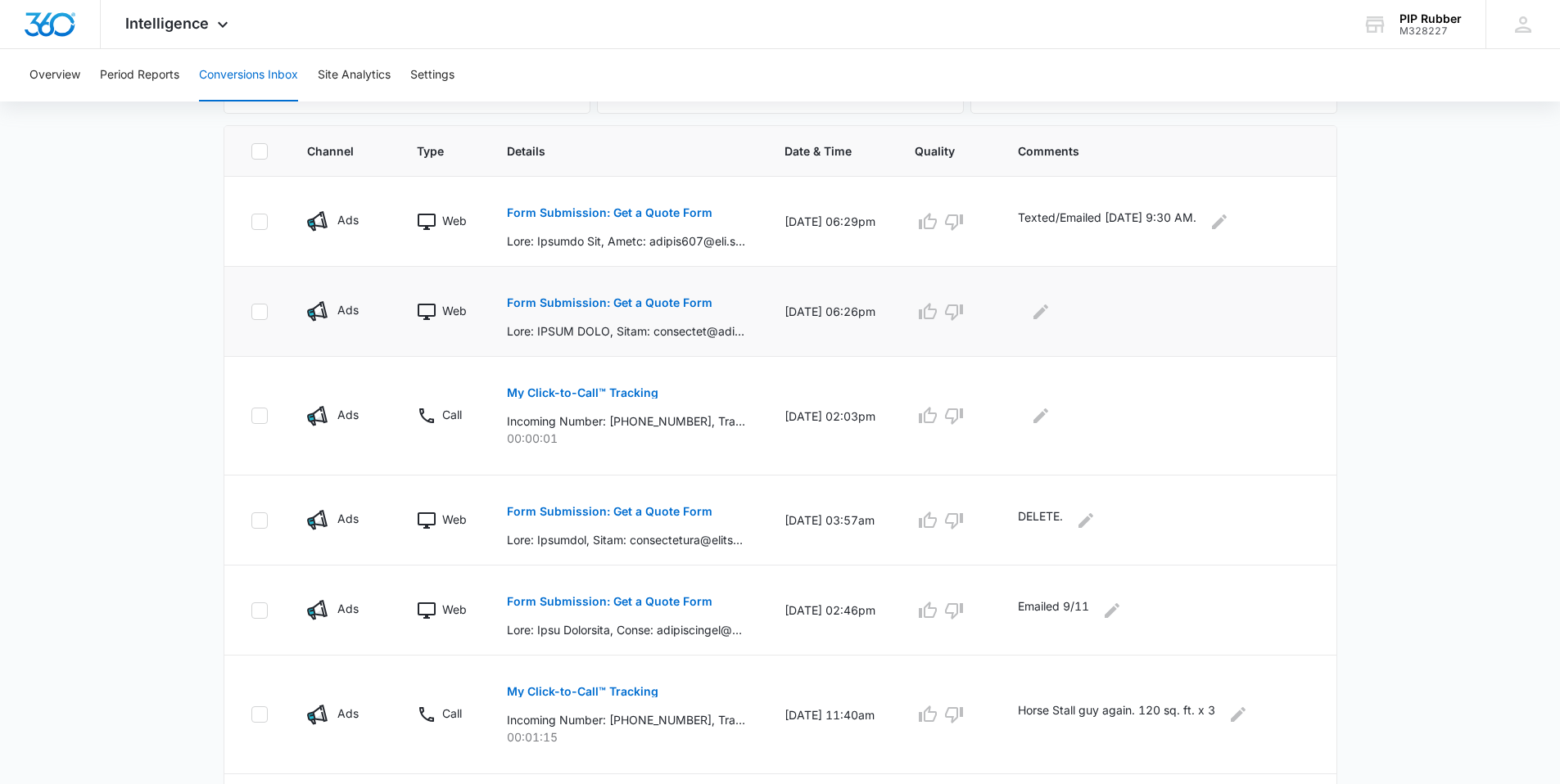
click at [631, 306] on p "Form Submission: Get a Quote Form" at bounding box center [609, 303] width 205 height 11
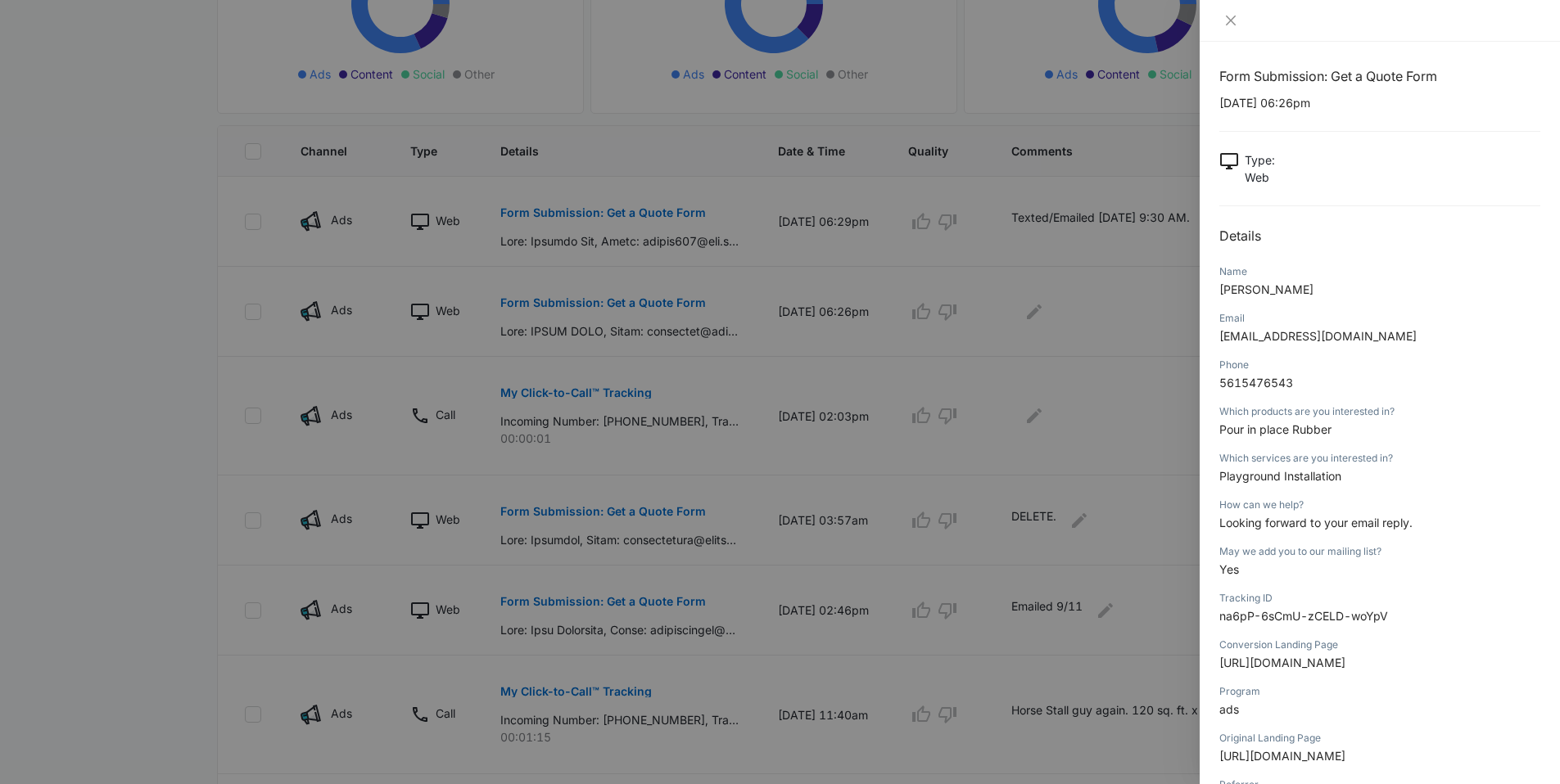
scroll to position [0, 0]
click at [1108, 334] on div at bounding box center [780, 392] width 1560 height 784
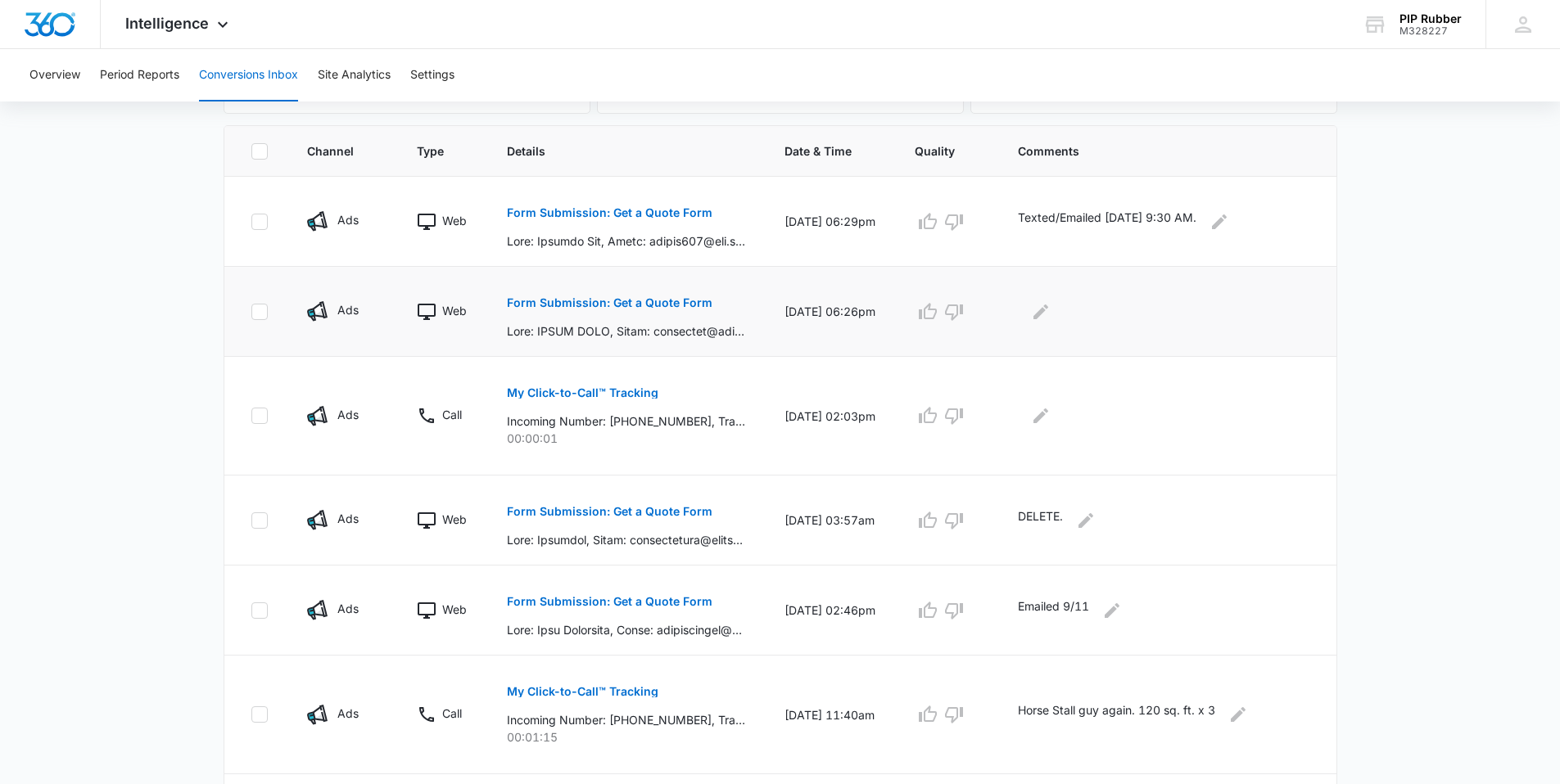
click at [684, 304] on p "Form Submission: Get a Quote Form" at bounding box center [609, 303] width 205 height 11
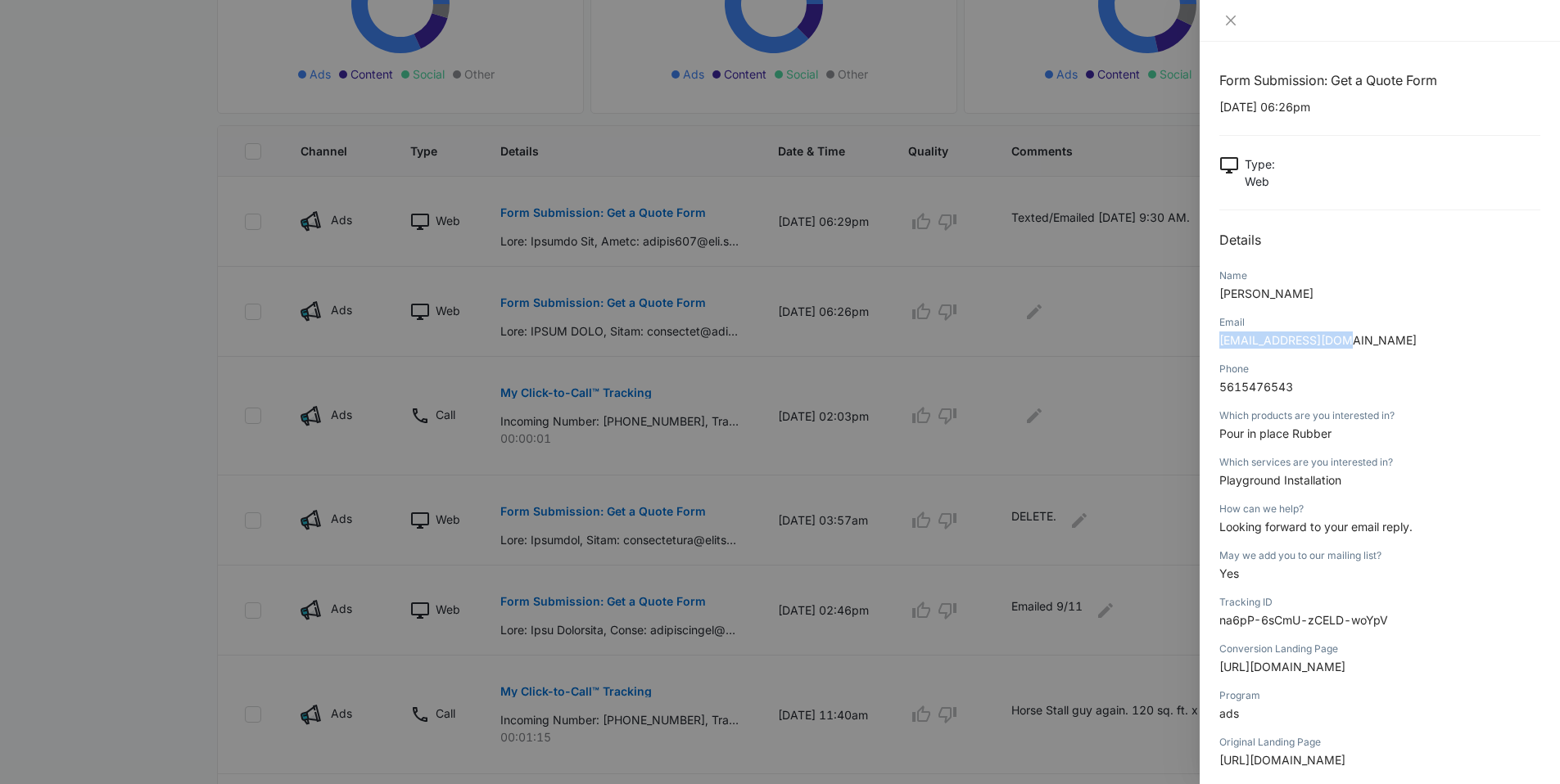
drag, startPoint x: 1339, startPoint y: 340, endPoint x: 1257, endPoint y: 346, distance: 82.2
click at [1206, 342] on div "Form Submission: Get a Quote Form 09/13/2025 at 06:26pm Type : Web Details Name…" at bounding box center [1379, 412] width 360 height 742
copy span "marialntn@yahoo.com"
drag, startPoint x: 677, startPoint y: 323, endPoint x: 721, endPoint y: 315, distance: 44.7
click at [677, 324] on div at bounding box center [780, 392] width 1560 height 784
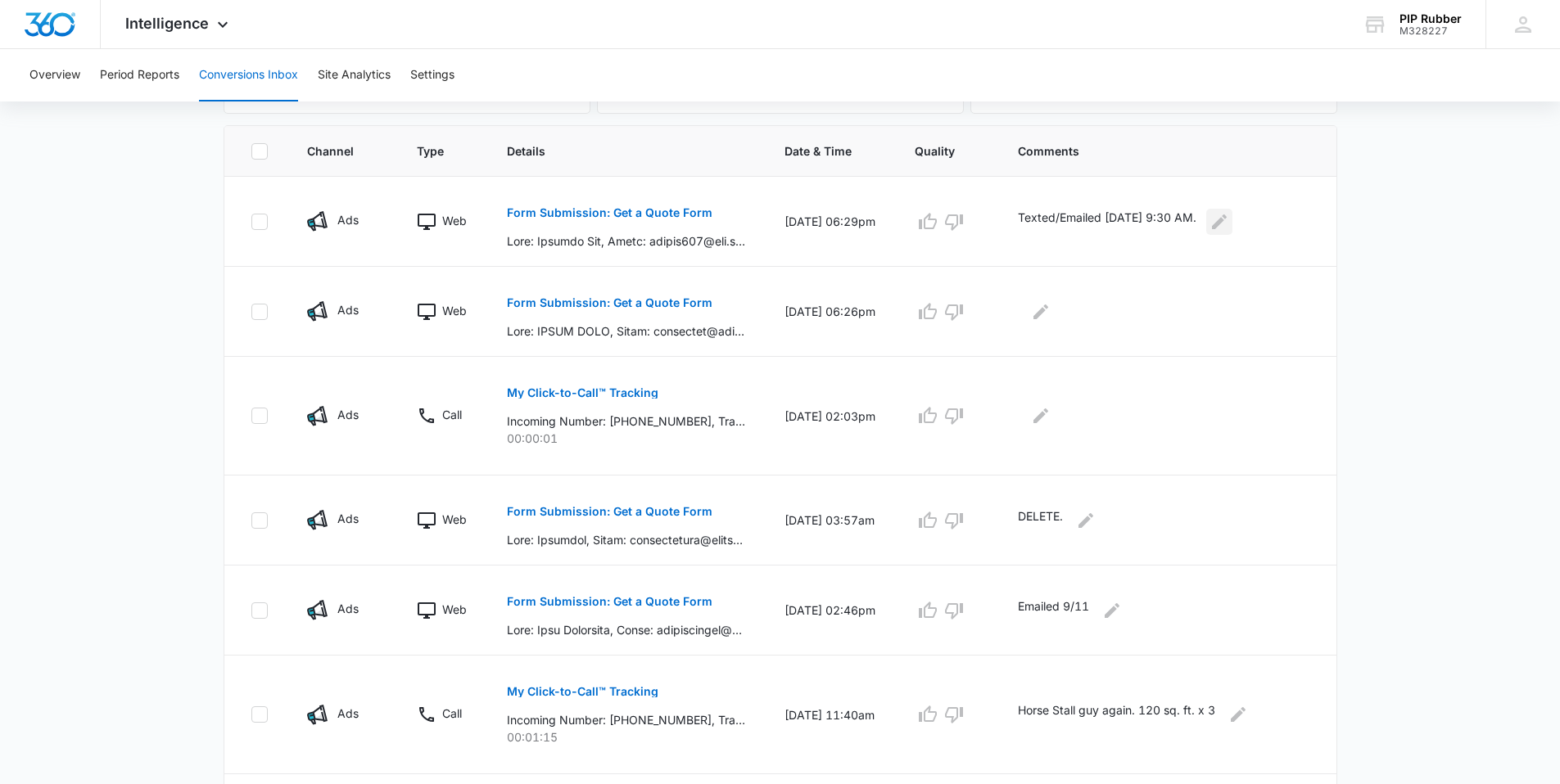
click at [1227, 221] on icon "Edit Comments" at bounding box center [1219, 221] width 20 height 20
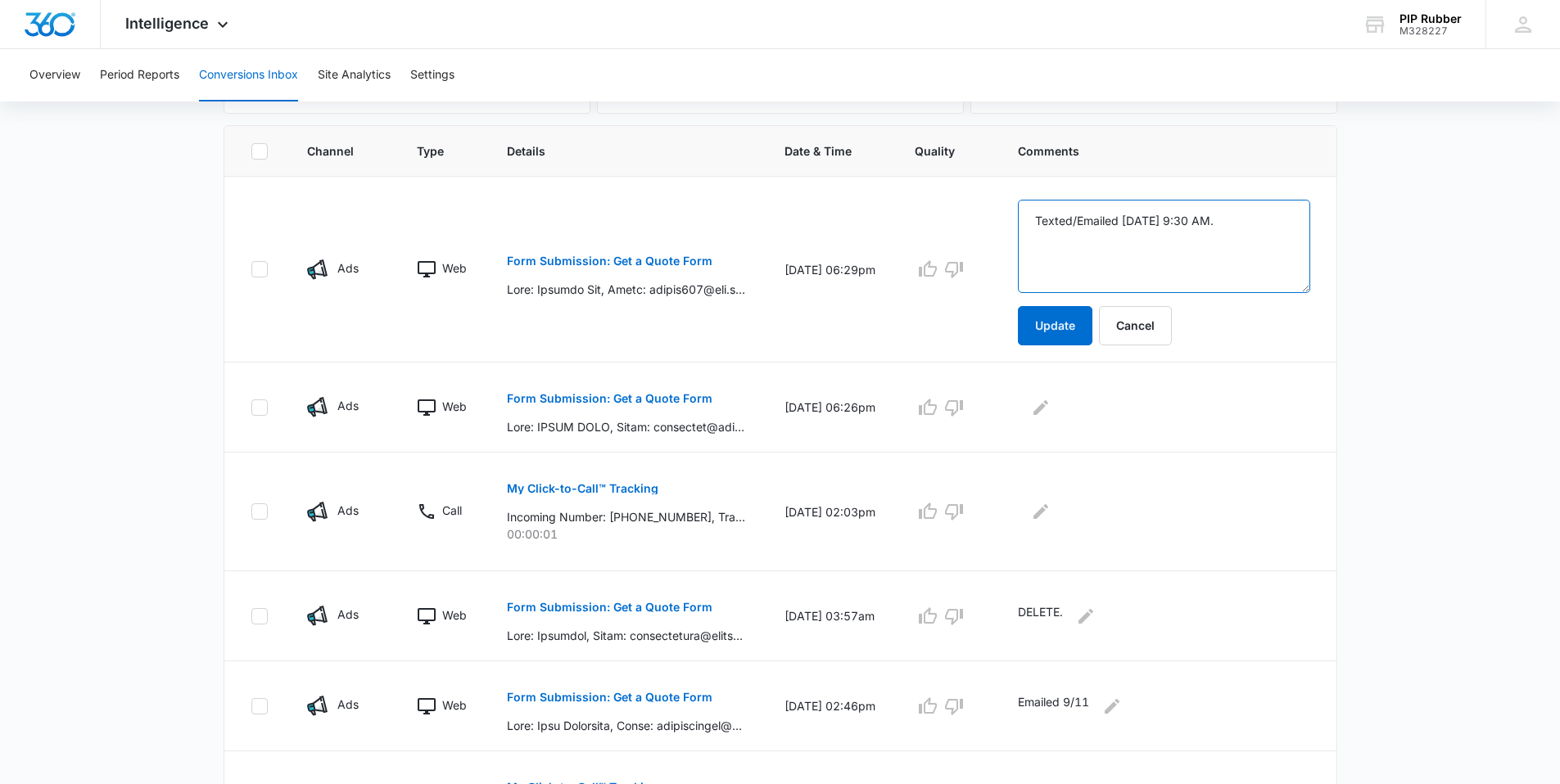
click at [1227, 230] on textarea "Texted/Emailed 9/15 9:30 AM." at bounding box center [1165, 246] width 293 height 93
type textarea "Texted/Emailed 9/15 9:30 AM. Fake email."
click at [1070, 314] on button "Update" at bounding box center [1055, 325] width 74 height 39
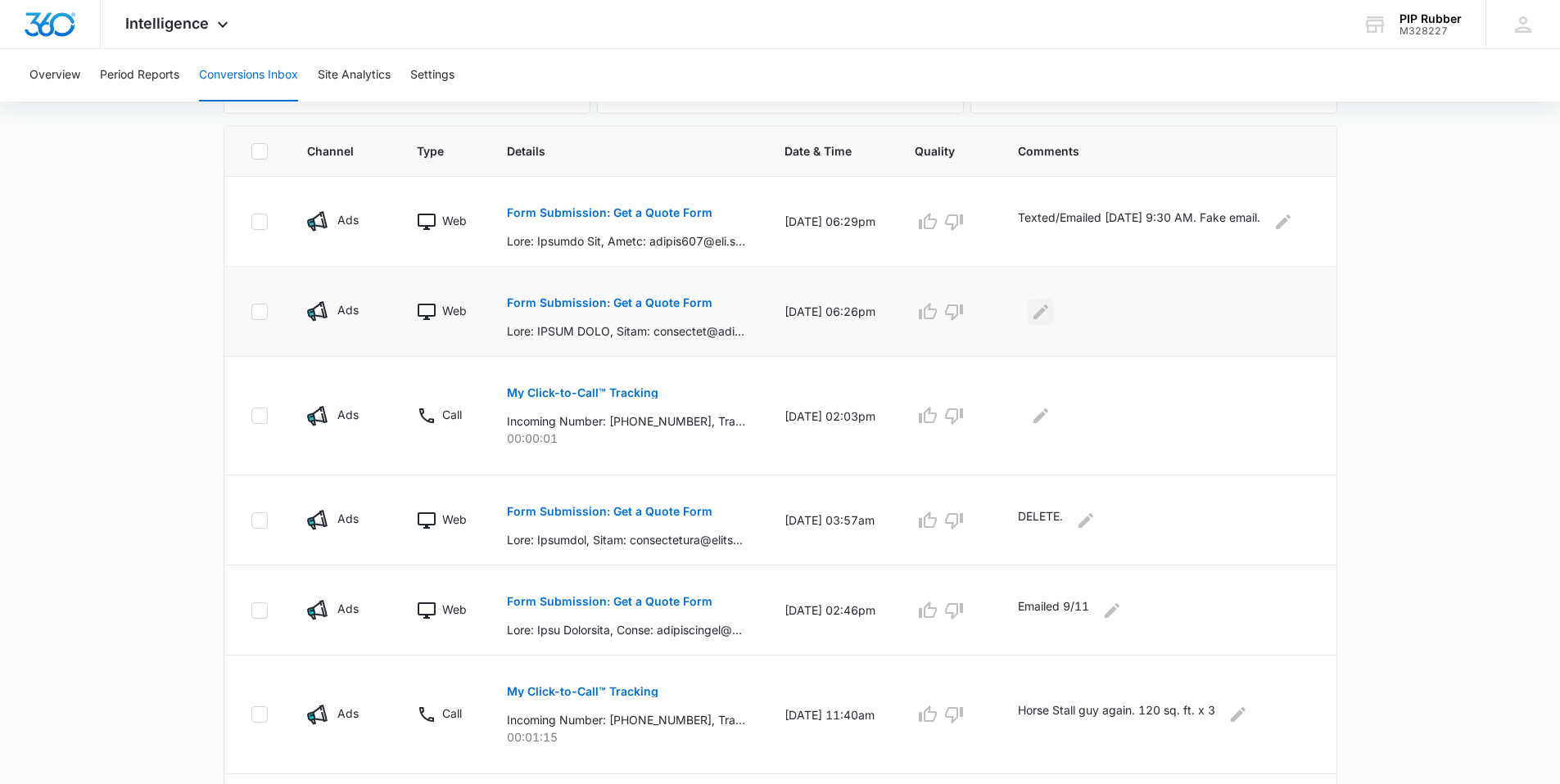
click at [1050, 306] on icon "Edit Comments" at bounding box center [1041, 312] width 20 height 20
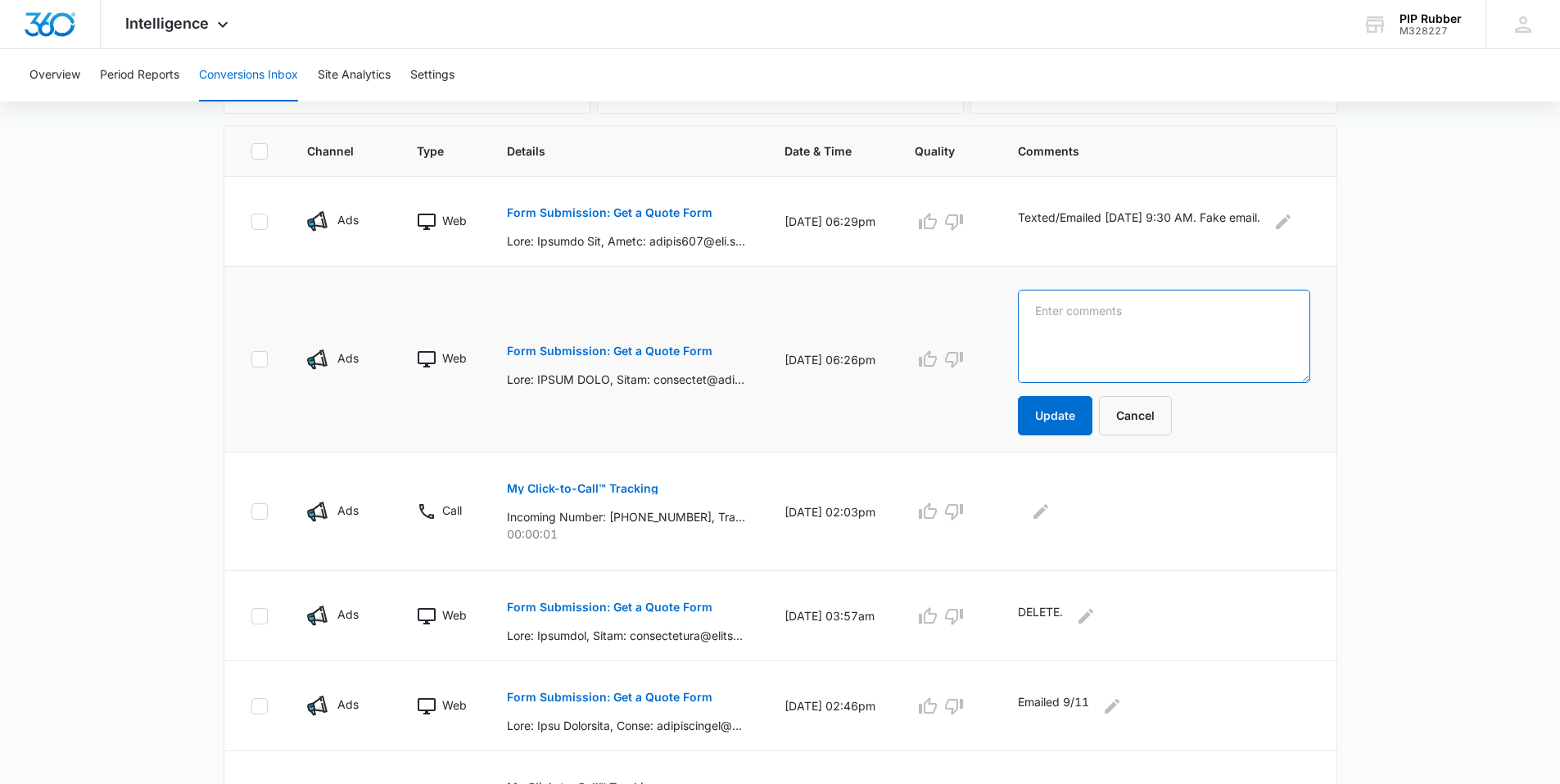
click at [1111, 308] on textarea at bounding box center [1165, 336] width 293 height 93
type textarea "Emailed 9/15 9:30 AM. Fake email."
click at [1054, 415] on button "Update" at bounding box center [1055, 415] width 74 height 39
